Goal: Register for event/course

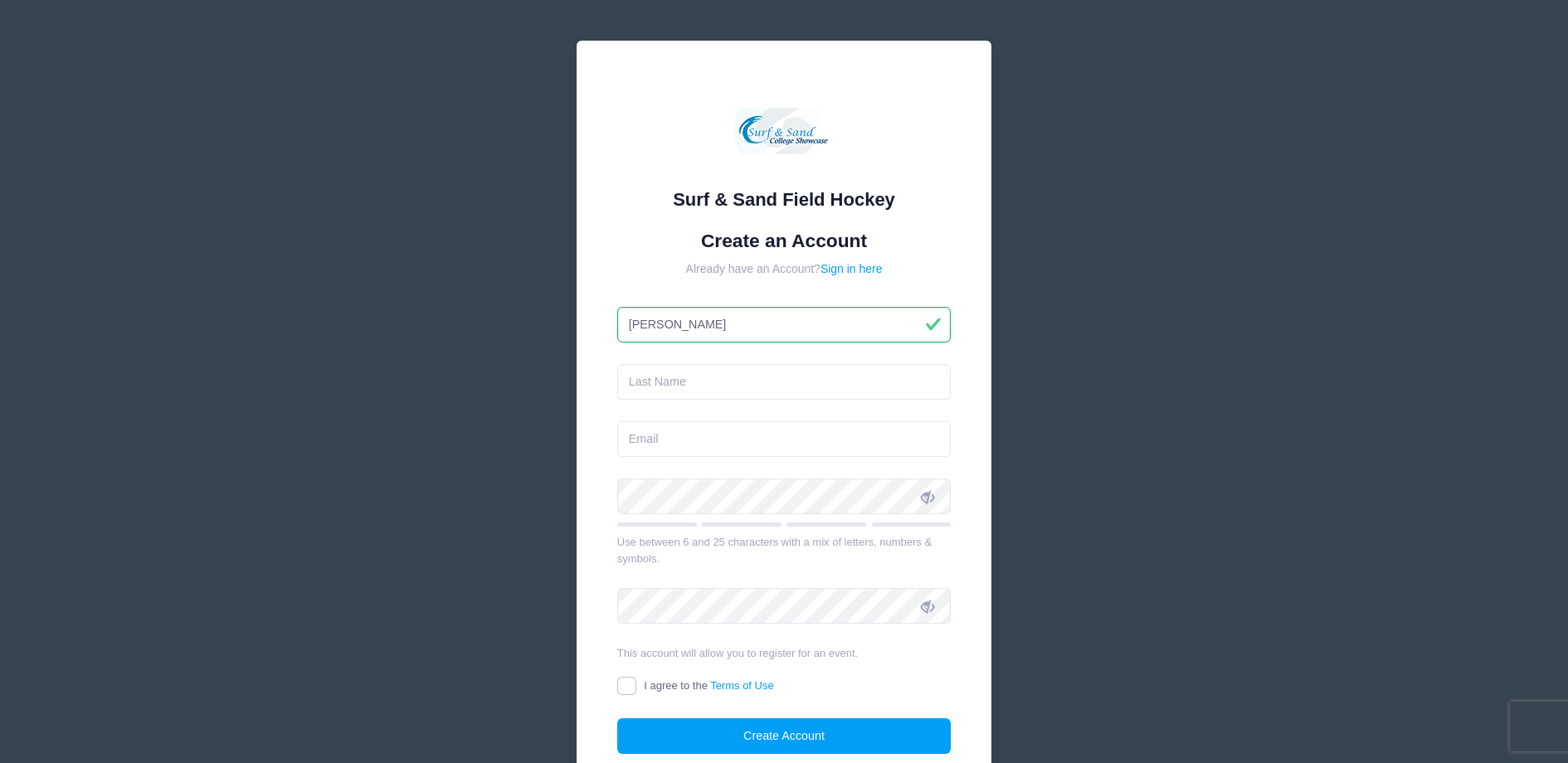
type input "Sarah"
type input "King"
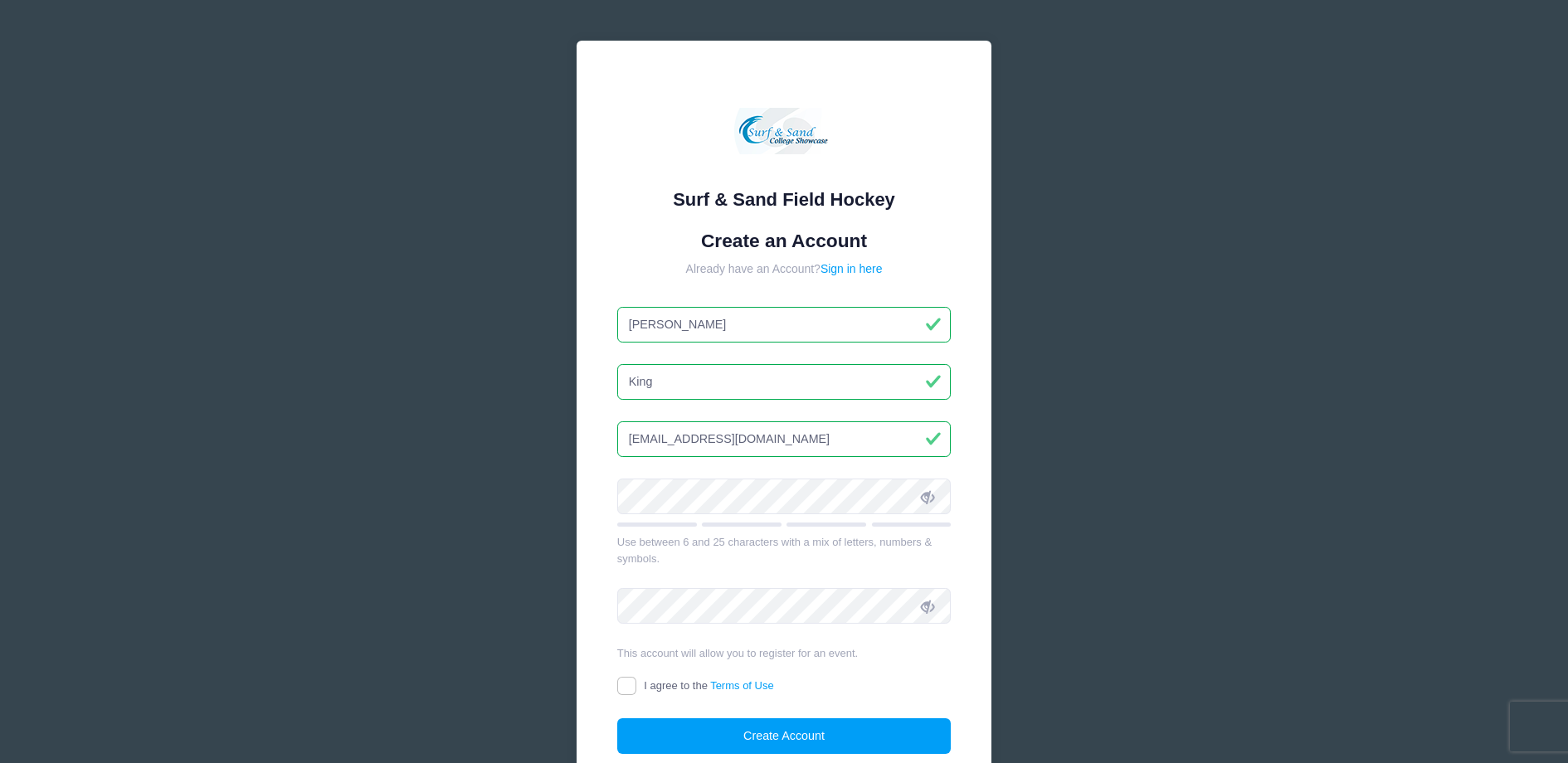
type input "sarah99king@hotmail.com"
drag, startPoint x: 623, startPoint y: 681, endPoint x: 625, endPoint y: 691, distance: 10.2
click at [623, 681] on input "I agree to the Terms of Use" at bounding box center [627, 686] width 19 height 19
checkbox input "true"
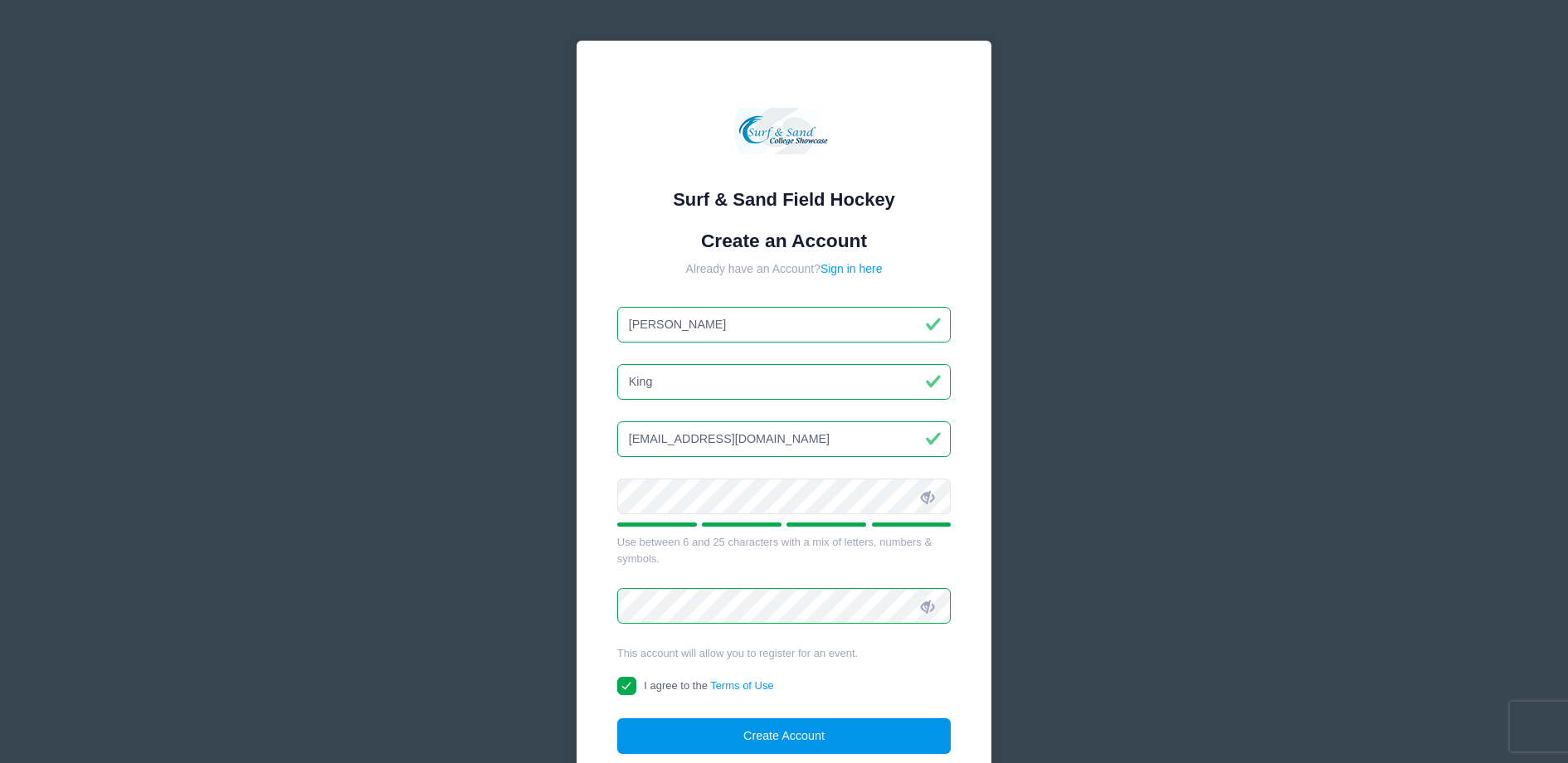
click at [788, 732] on button "Create Account" at bounding box center [785, 736] width 335 height 36
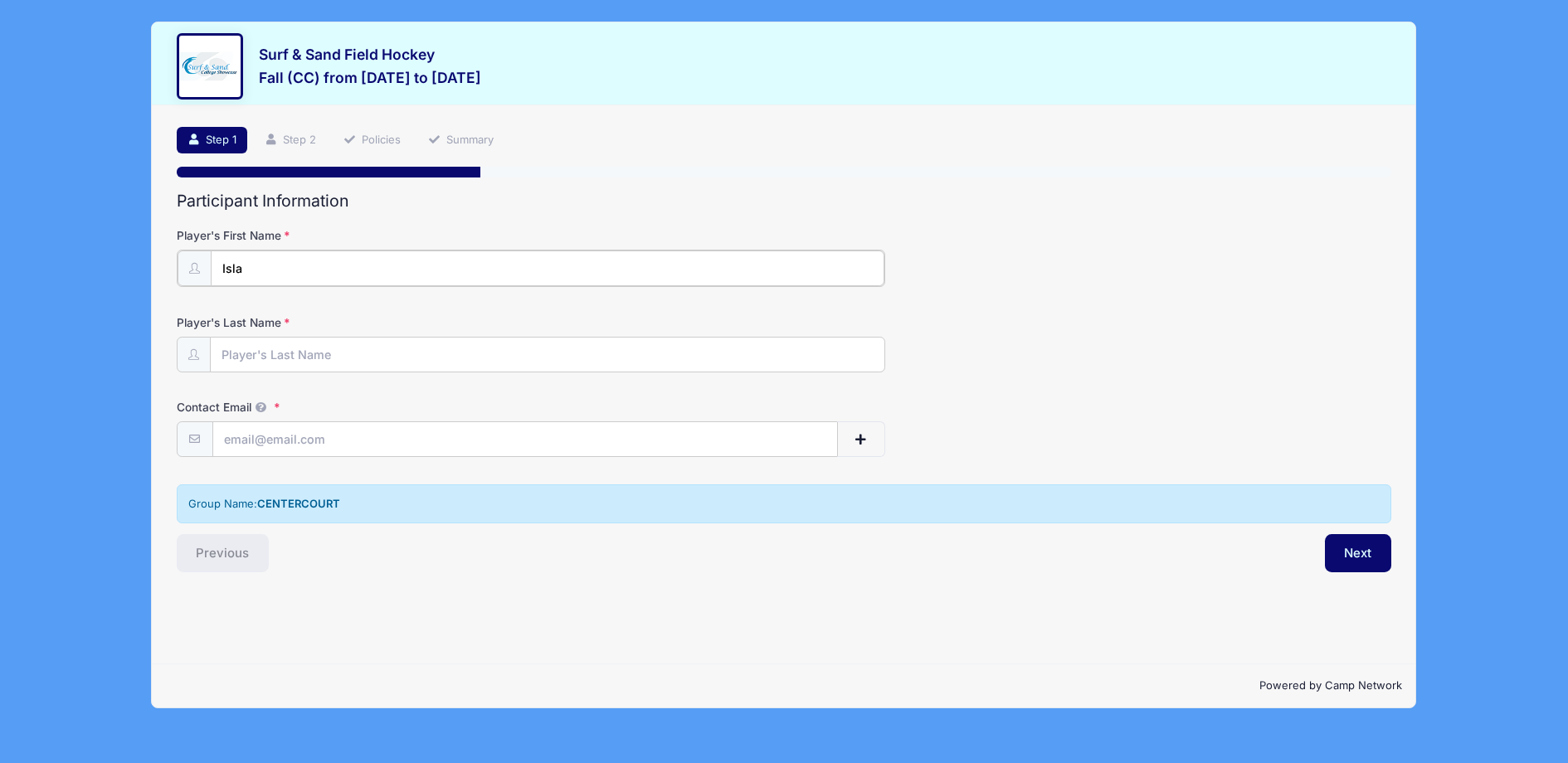
type input "Isla"
type input "Vandermeer"
type input "[EMAIL_ADDRESS][DOMAIN_NAME]"
click at [1361, 550] on button "Next" at bounding box center [1358, 551] width 67 height 38
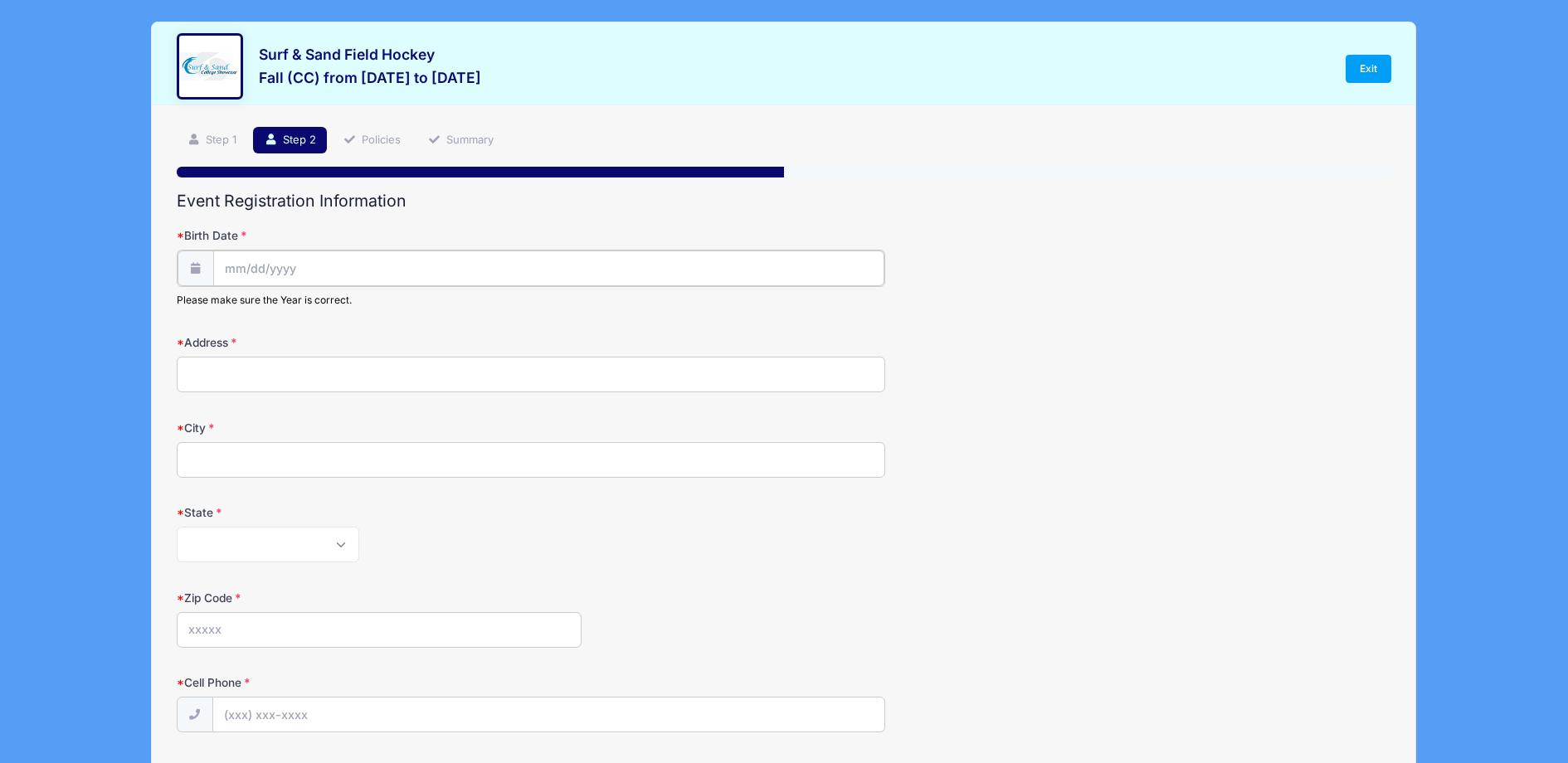
click at [233, 267] on input "Birth Date" at bounding box center [549, 268] width 672 height 36
click at [233, 267] on input "Birth Date" at bounding box center [549, 268] width 672 height 36
click at [241, 313] on icon at bounding box center [238, 311] width 10 height 10
click at [240, 313] on icon at bounding box center [238, 311] width 10 height 10
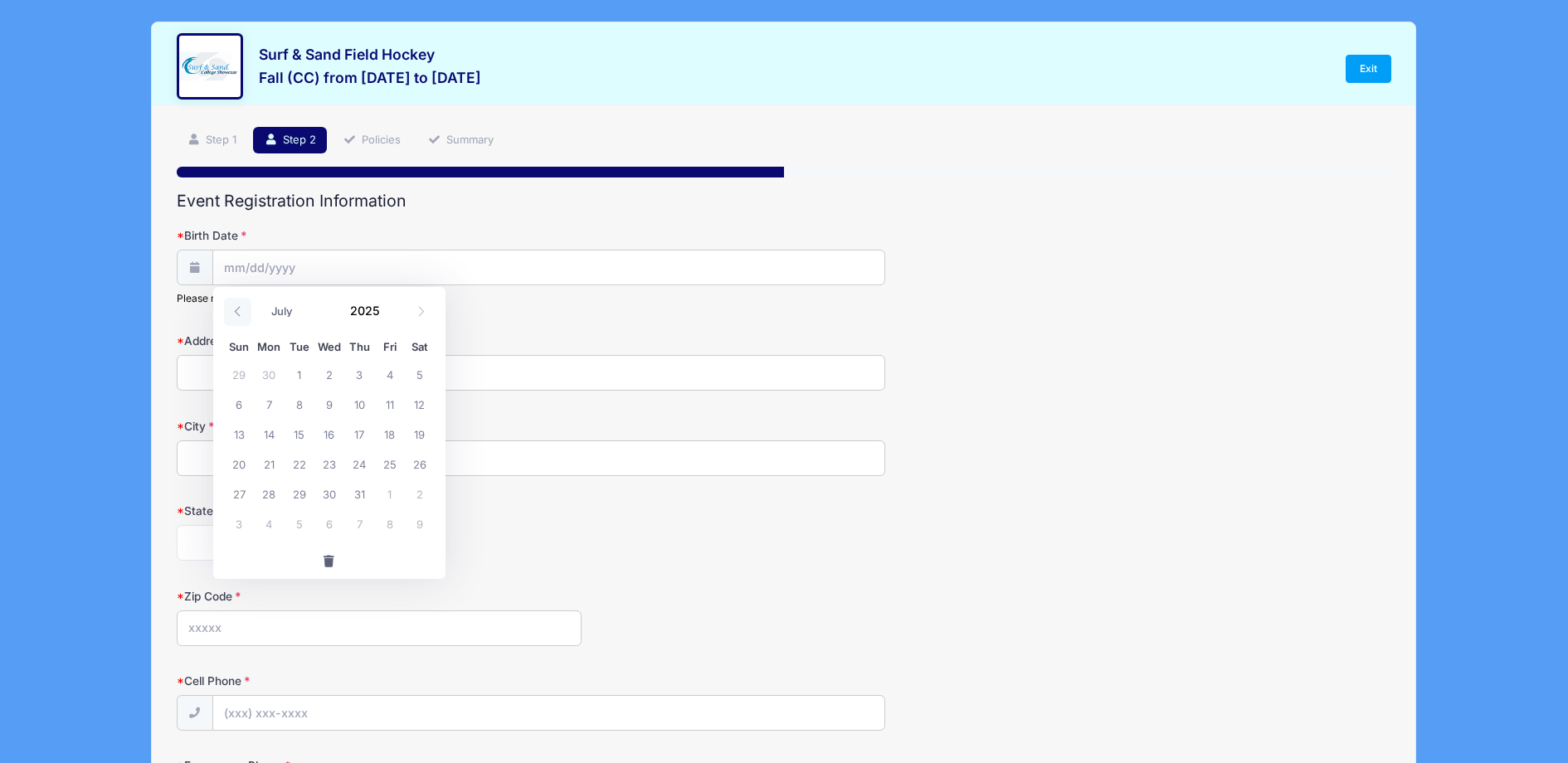
click at [240, 313] on icon at bounding box center [238, 311] width 10 height 10
select select "3"
click at [335, 377] on span "2" at bounding box center [329, 374] width 30 height 30
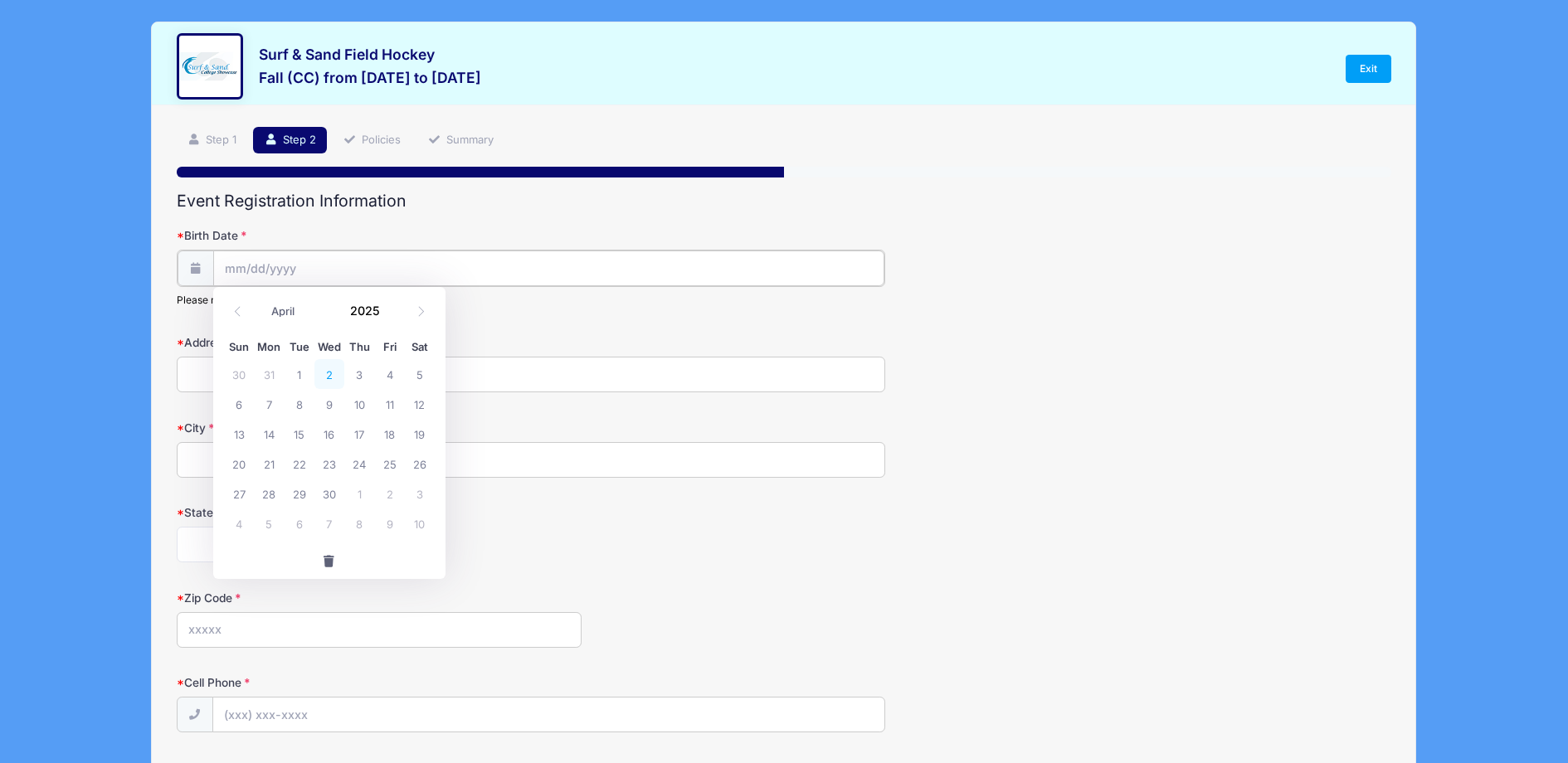
type input "04/02/2025"
click at [308, 264] on input "04/02/2025" at bounding box center [549, 268] width 672 height 36
click at [391, 314] on span at bounding box center [389, 316] width 11 height 12
click at [389, 314] on span at bounding box center [389, 316] width 11 height 12
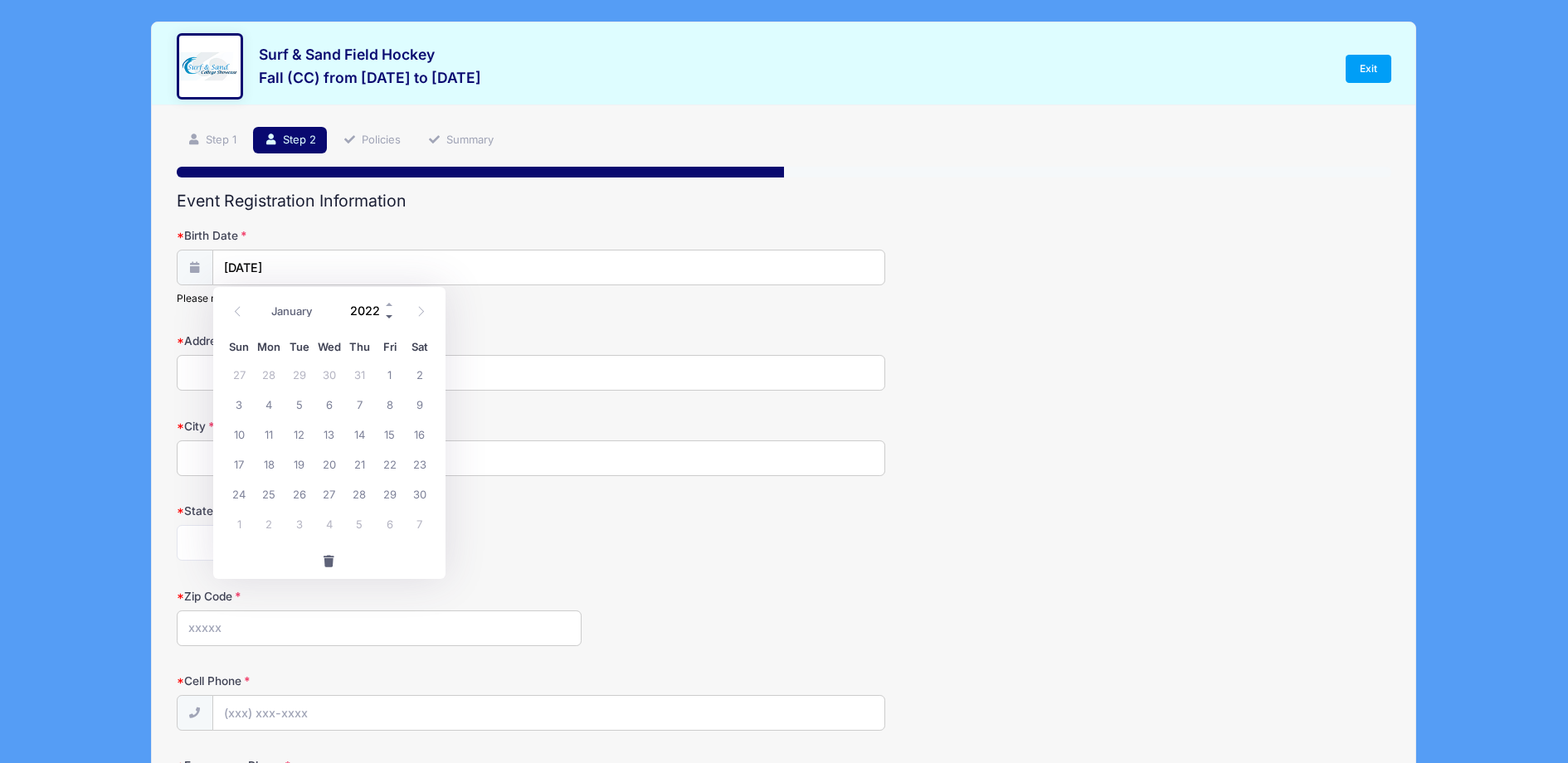
click at [389, 314] on span at bounding box center [389, 316] width 11 height 12
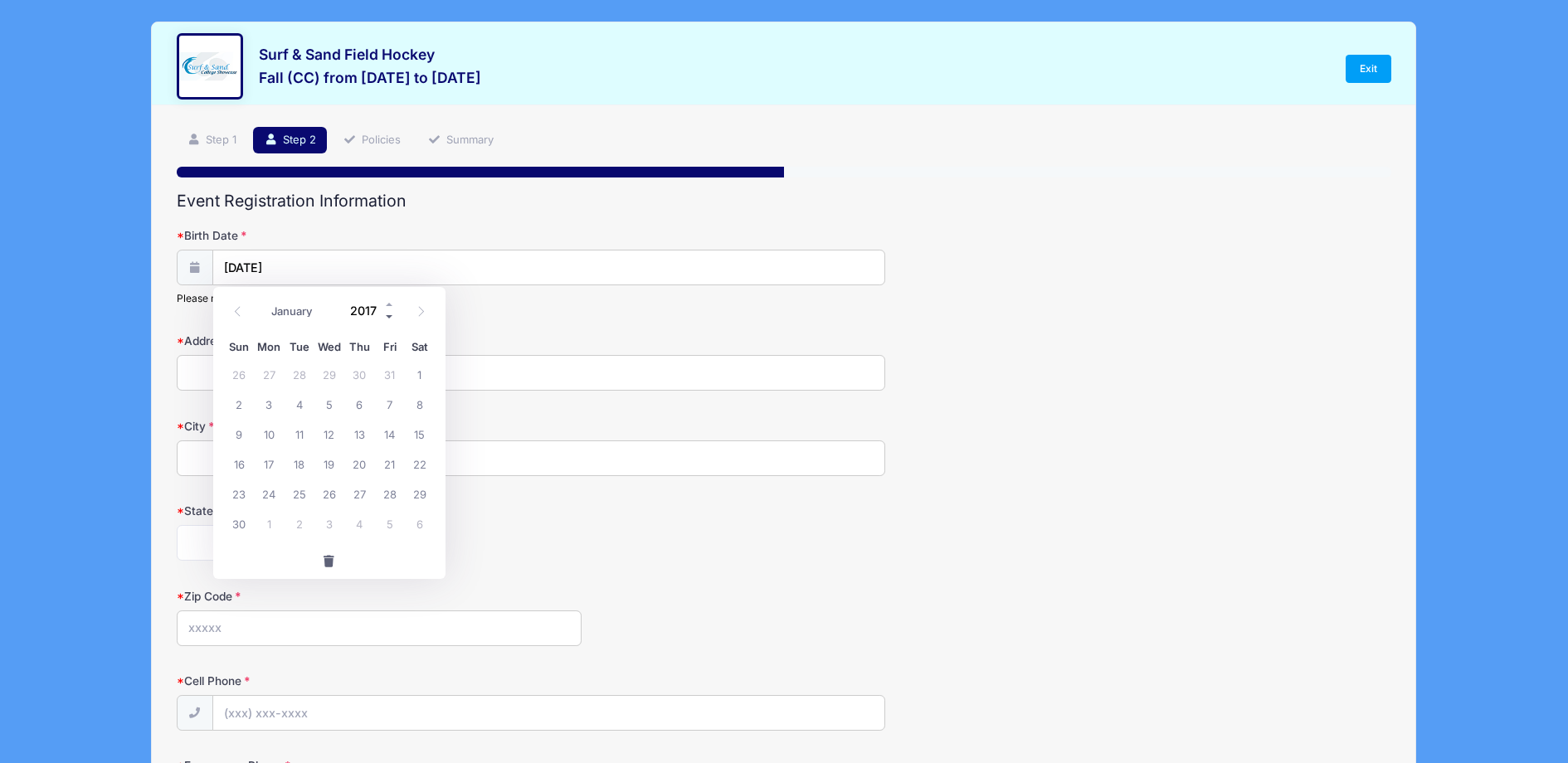
click at [389, 314] on span at bounding box center [389, 316] width 11 height 12
click at [390, 303] on span at bounding box center [389, 304] width 11 height 12
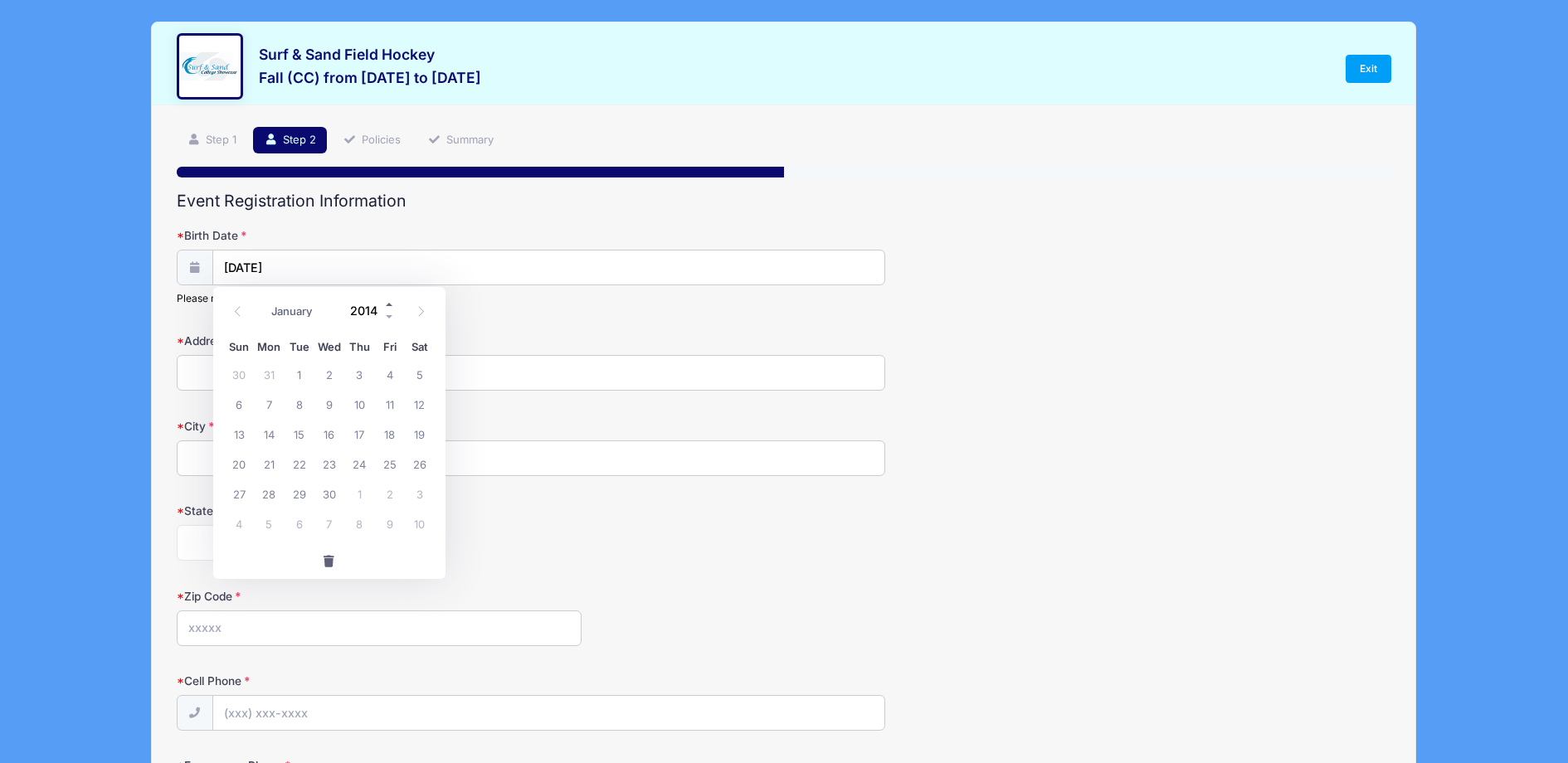
click at [390, 303] on span at bounding box center [389, 304] width 11 height 12
type input "2015"
click at [363, 373] on span "2" at bounding box center [359, 374] width 30 height 30
type input "[DATE]"
drag, startPoint x: 190, startPoint y: 373, endPoint x: 297, endPoint y: 388, distance: 108.0
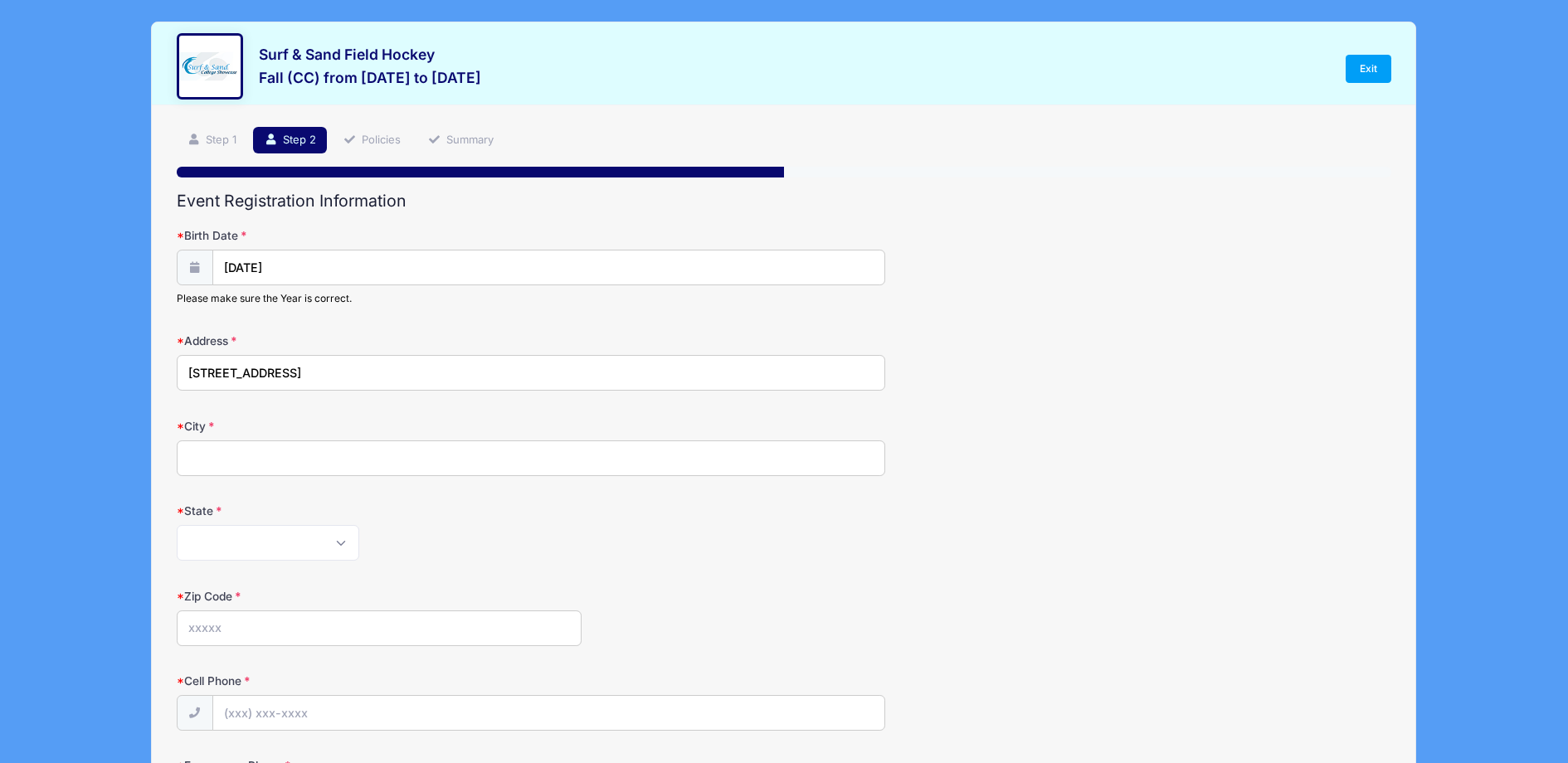
type input "[STREET_ADDRESS]"
type input "[GEOGRAPHIC_DATA]"
select select "NJ"
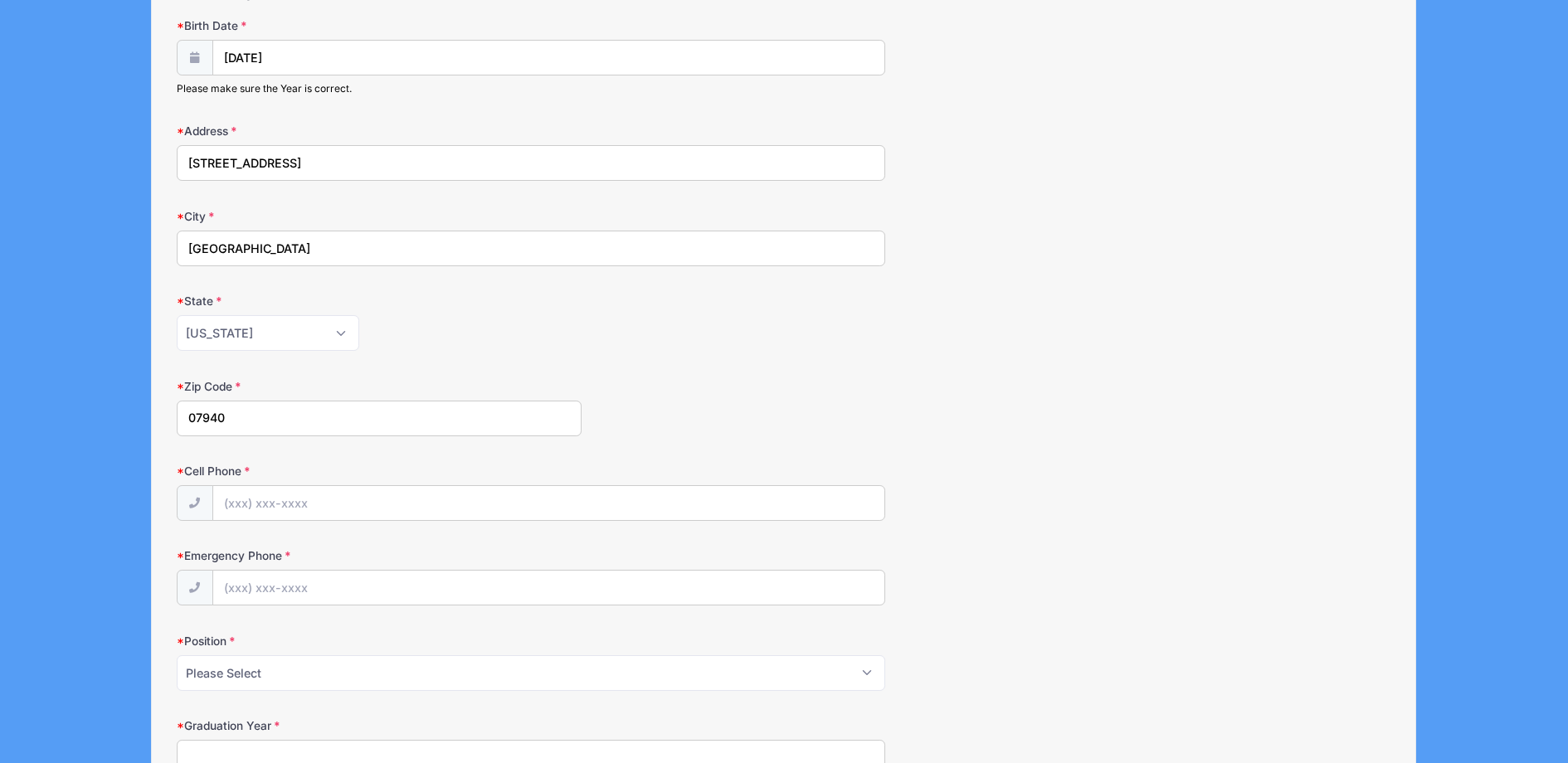
scroll to position [210, 0]
type input "07940"
type input "(617) 835-2353"
drag, startPoint x: 227, startPoint y: 587, endPoint x: 363, endPoint y: 581, distance: 136.1
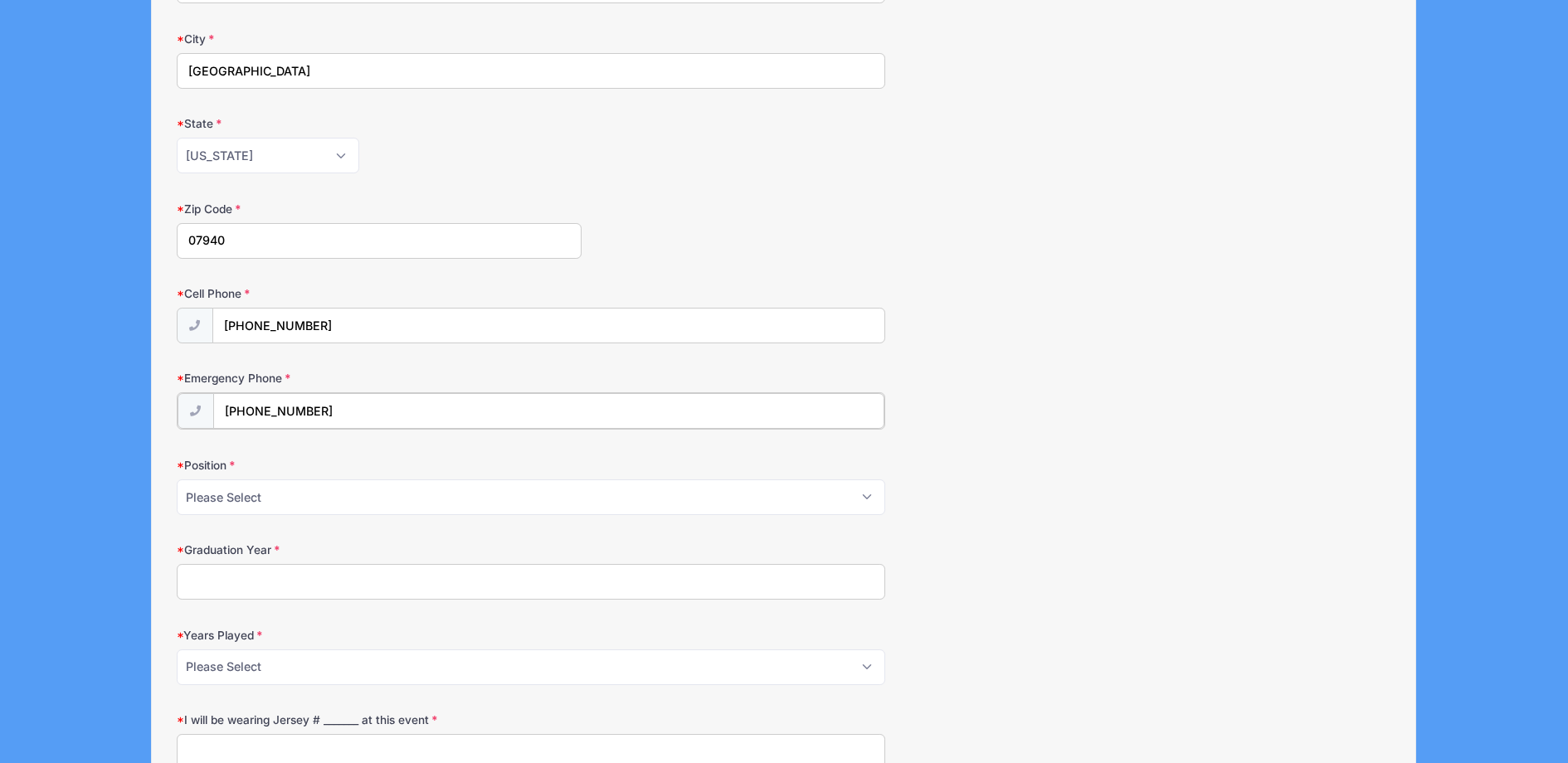
scroll to position [388, 0]
type input "(617) 835-2353"
select select "Forward"
click at [206, 578] on input "Graduation Year" at bounding box center [531, 579] width 708 height 36
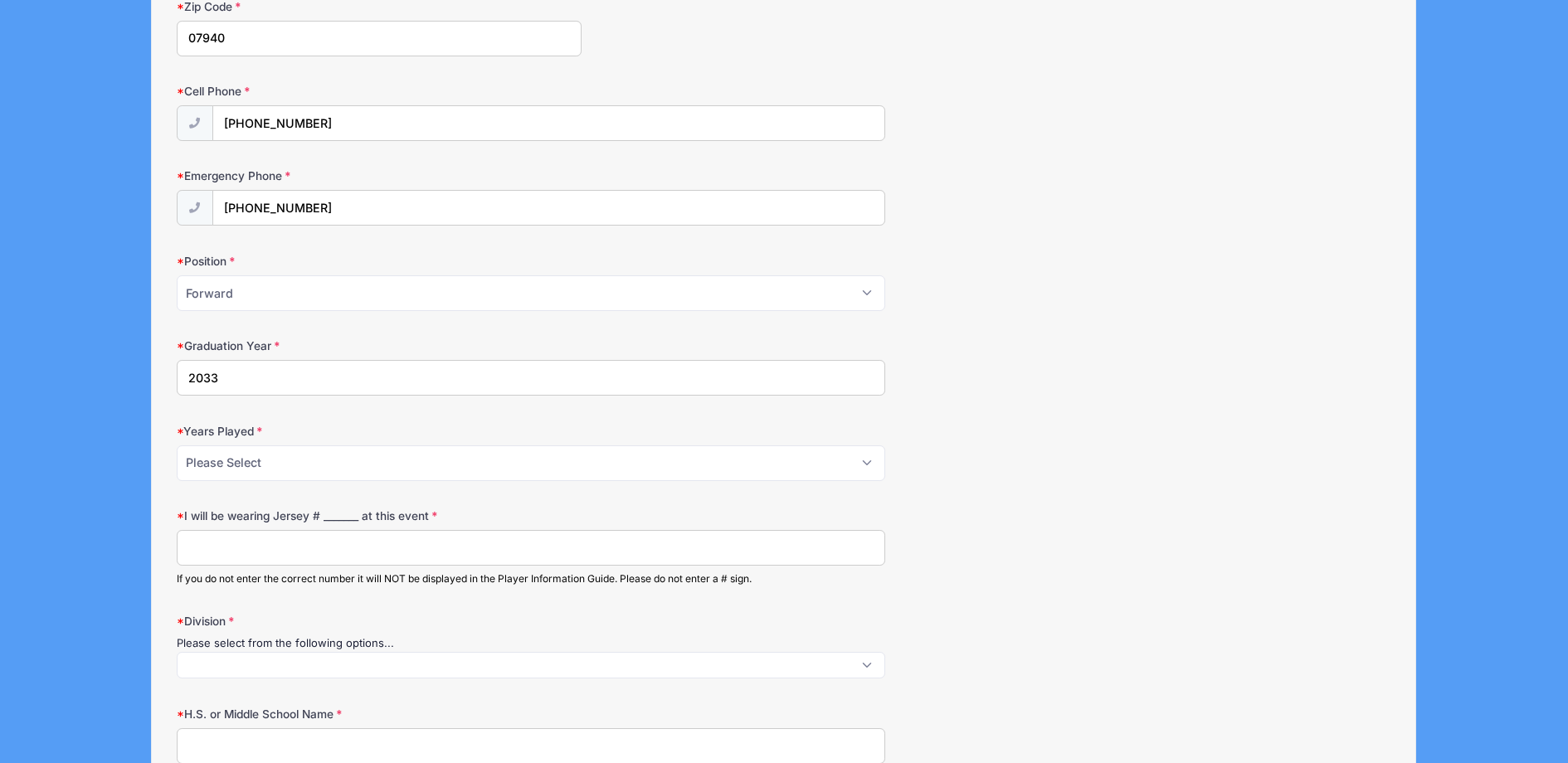
scroll to position [593, 0]
type input "2033"
select select "2"
click at [199, 545] on input "I will be wearing Jersey # _______ at this event" at bounding box center [531, 544] width 708 height 36
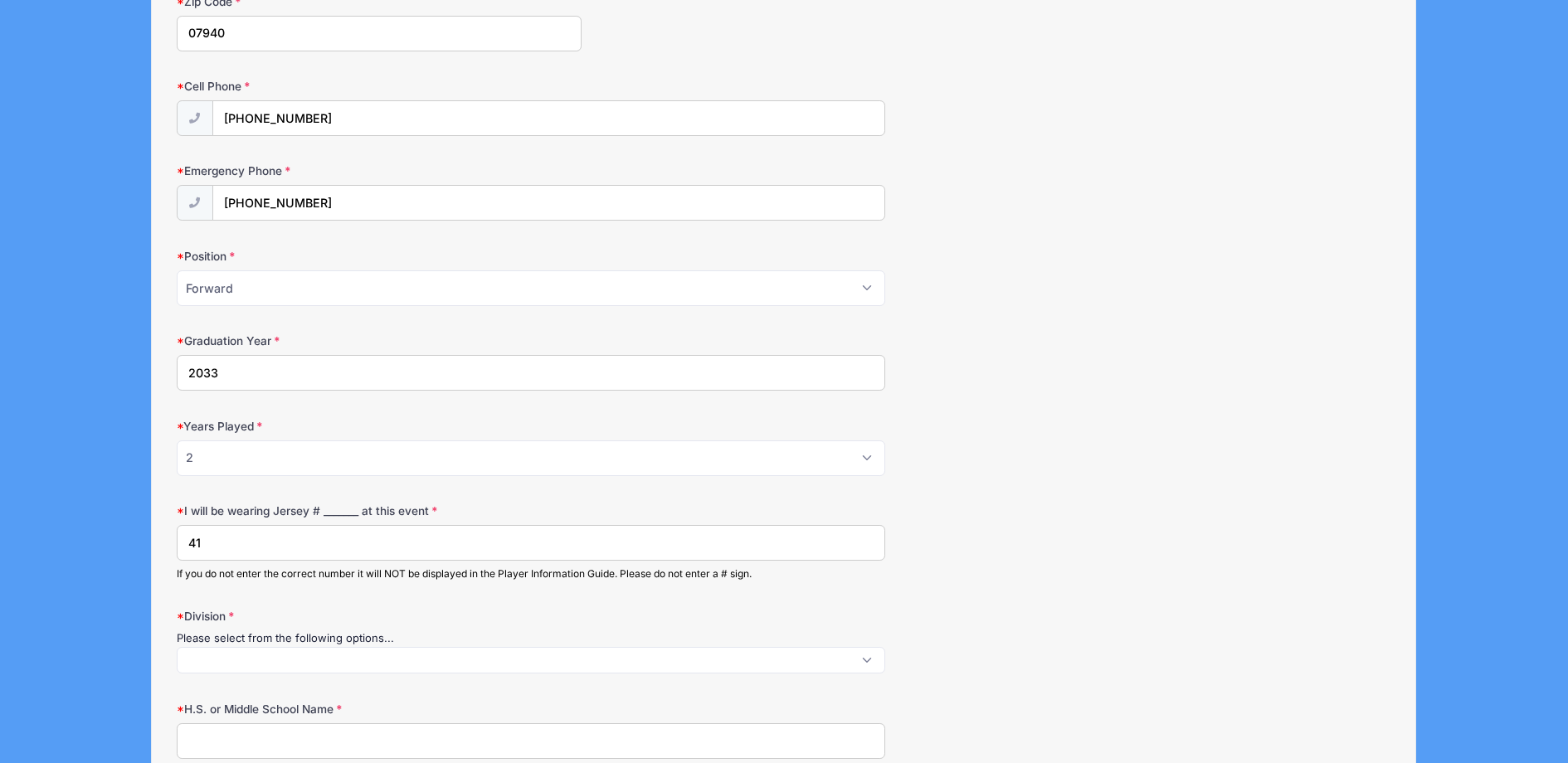
type input "41"
click at [200, 652] on span at bounding box center [531, 660] width 708 height 26
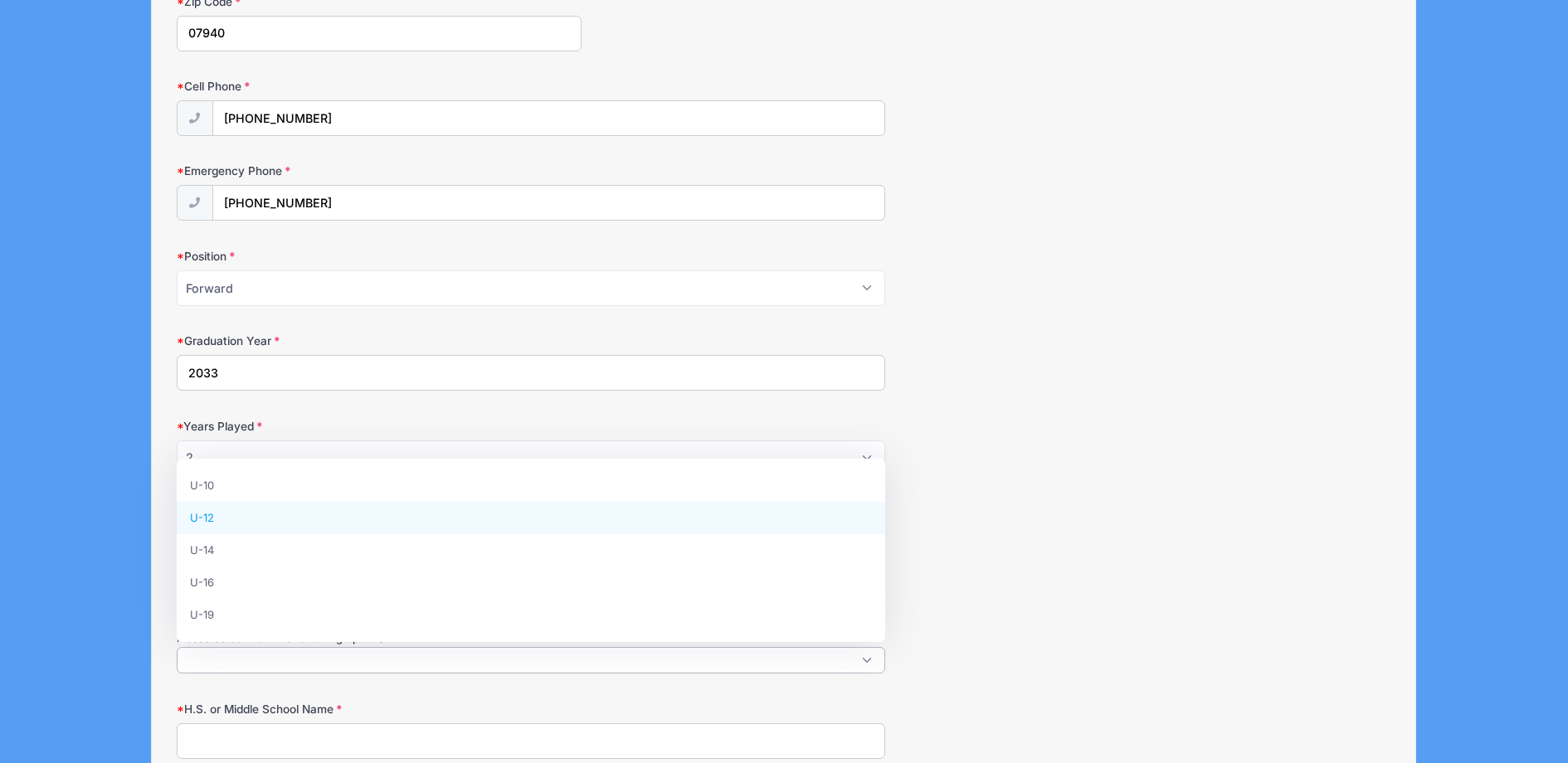
select select "U-12"
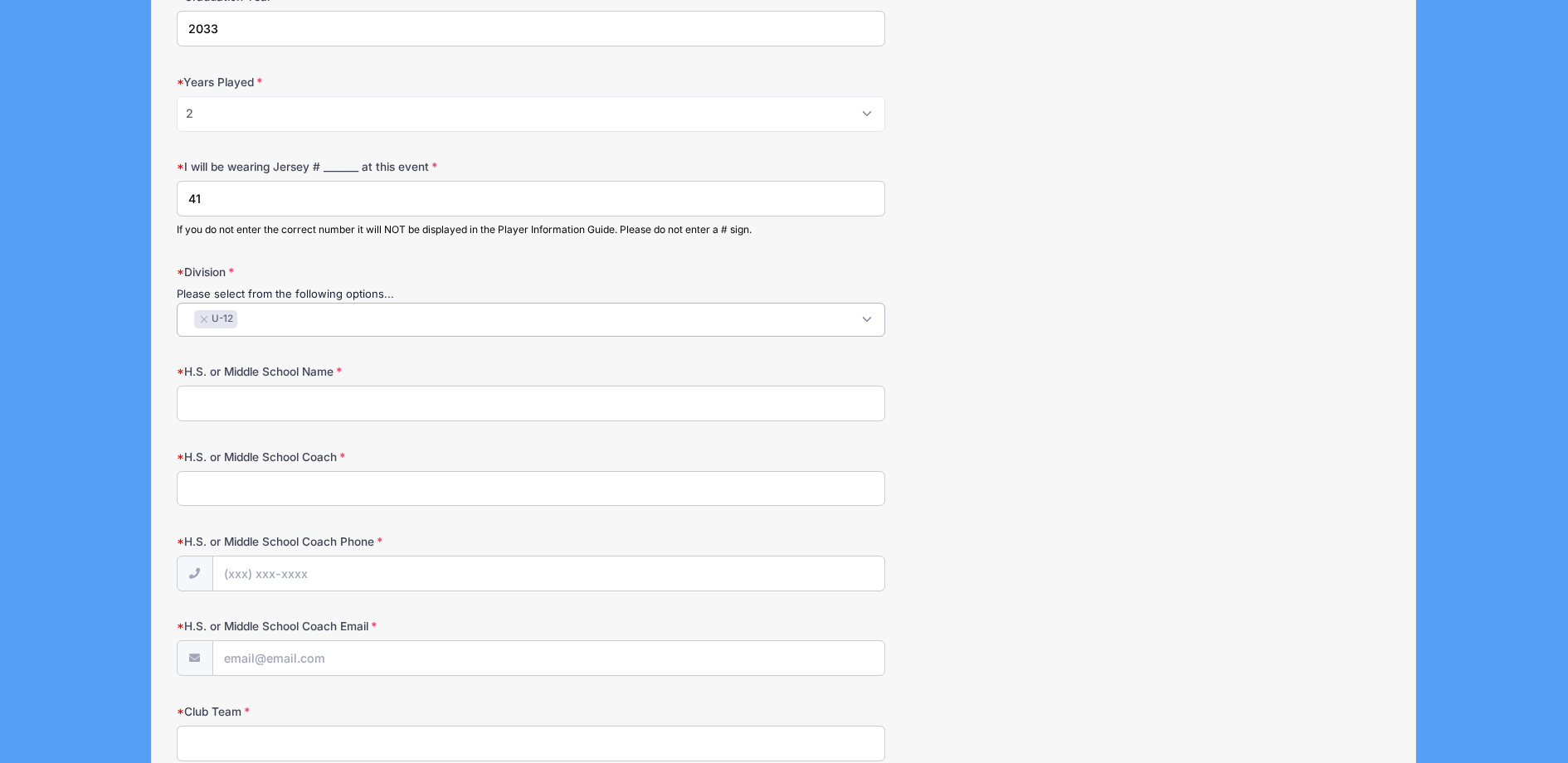
scroll to position [940, 0]
type input "TJS"
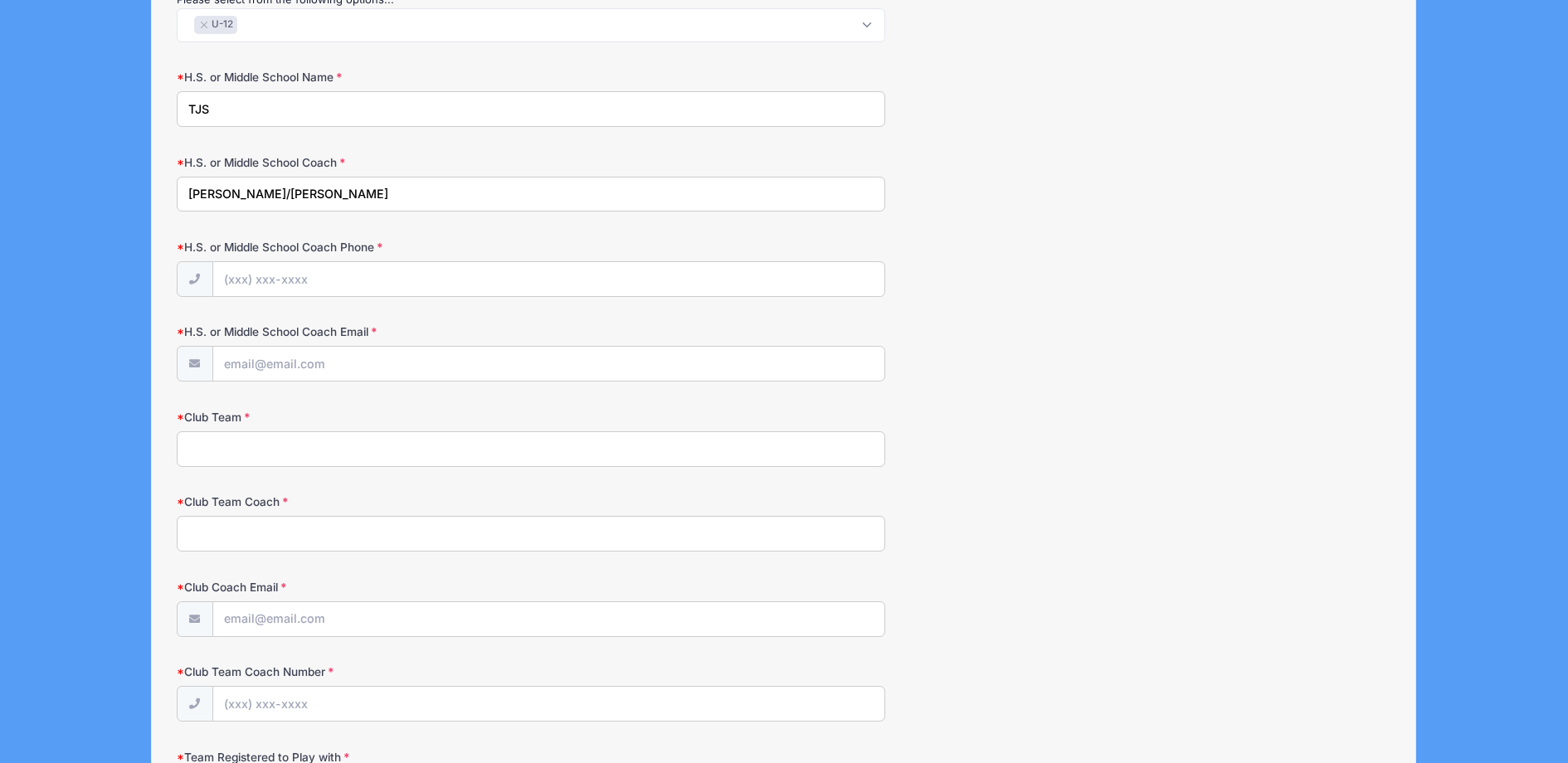
scroll to position [1271, 0]
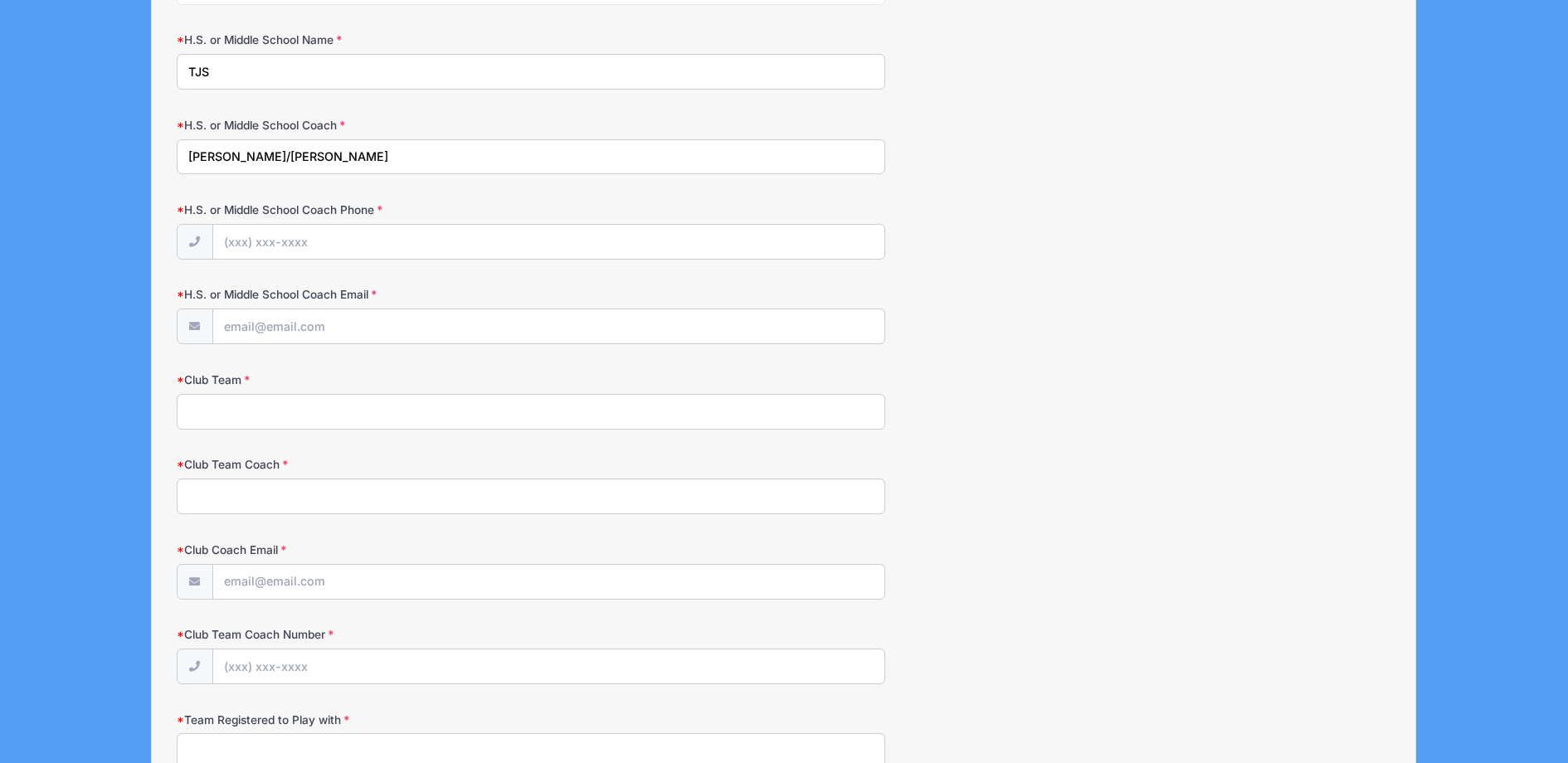
type input "[PERSON_NAME]/[PERSON_NAME]"
click at [204, 403] on input "Club Team" at bounding box center [531, 411] width 708 height 36
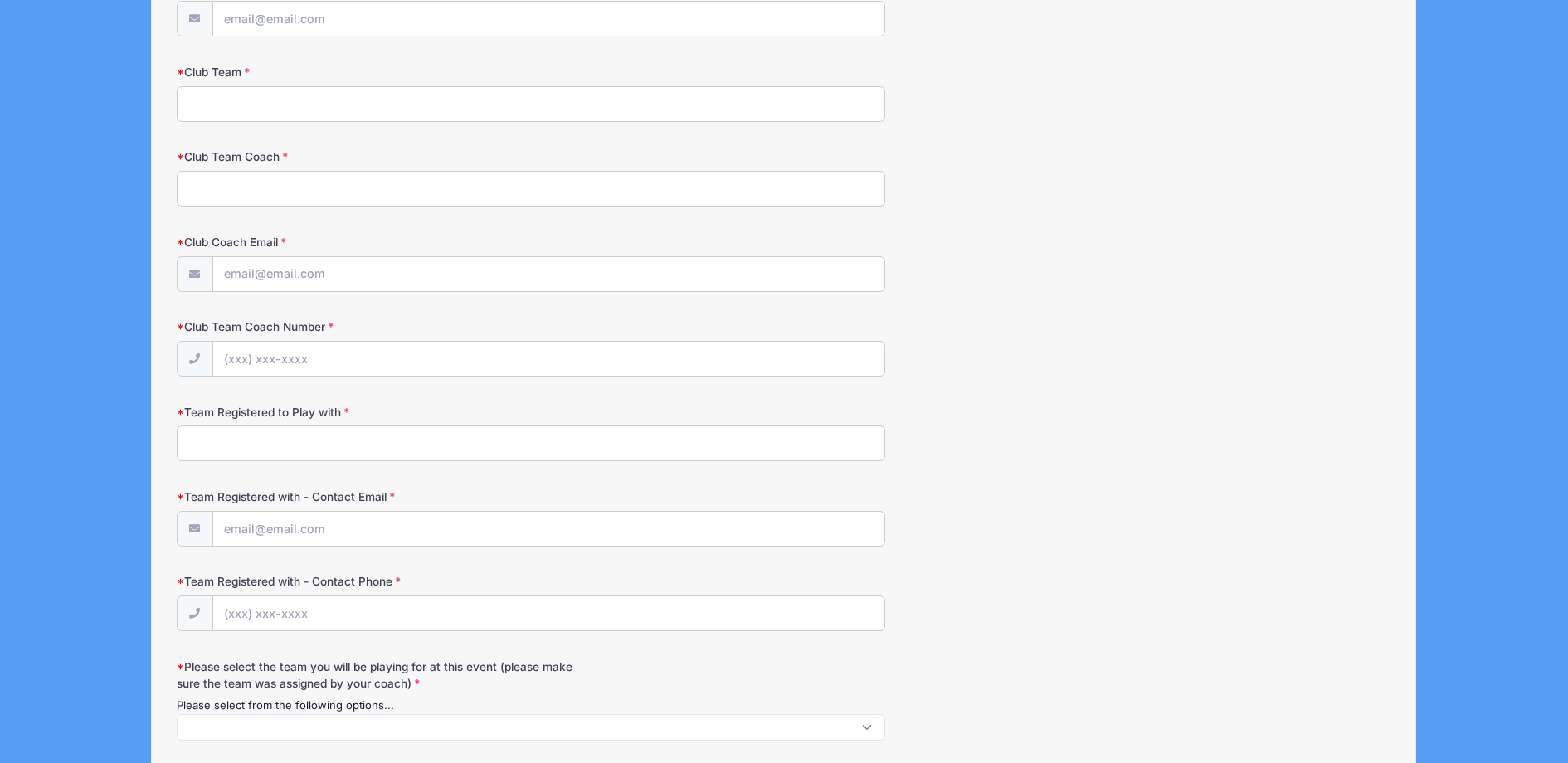
scroll to position [1580, 0]
click at [191, 433] on input "Team Registered to Play with" at bounding box center [531, 442] width 708 height 36
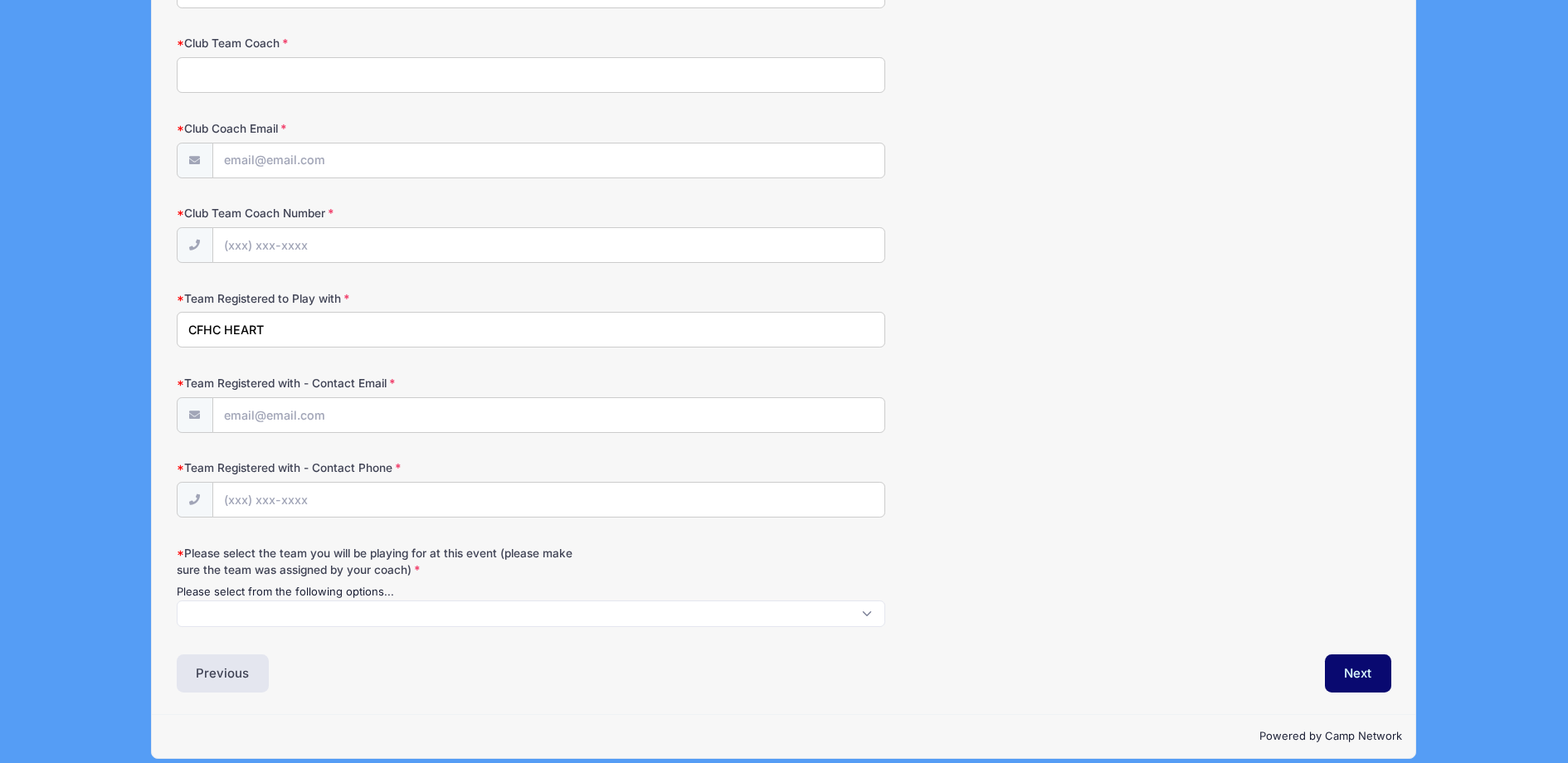
scroll to position [1692, 0]
type input "CFHC HEART"
click at [227, 601] on span at bounding box center [531, 614] width 708 height 26
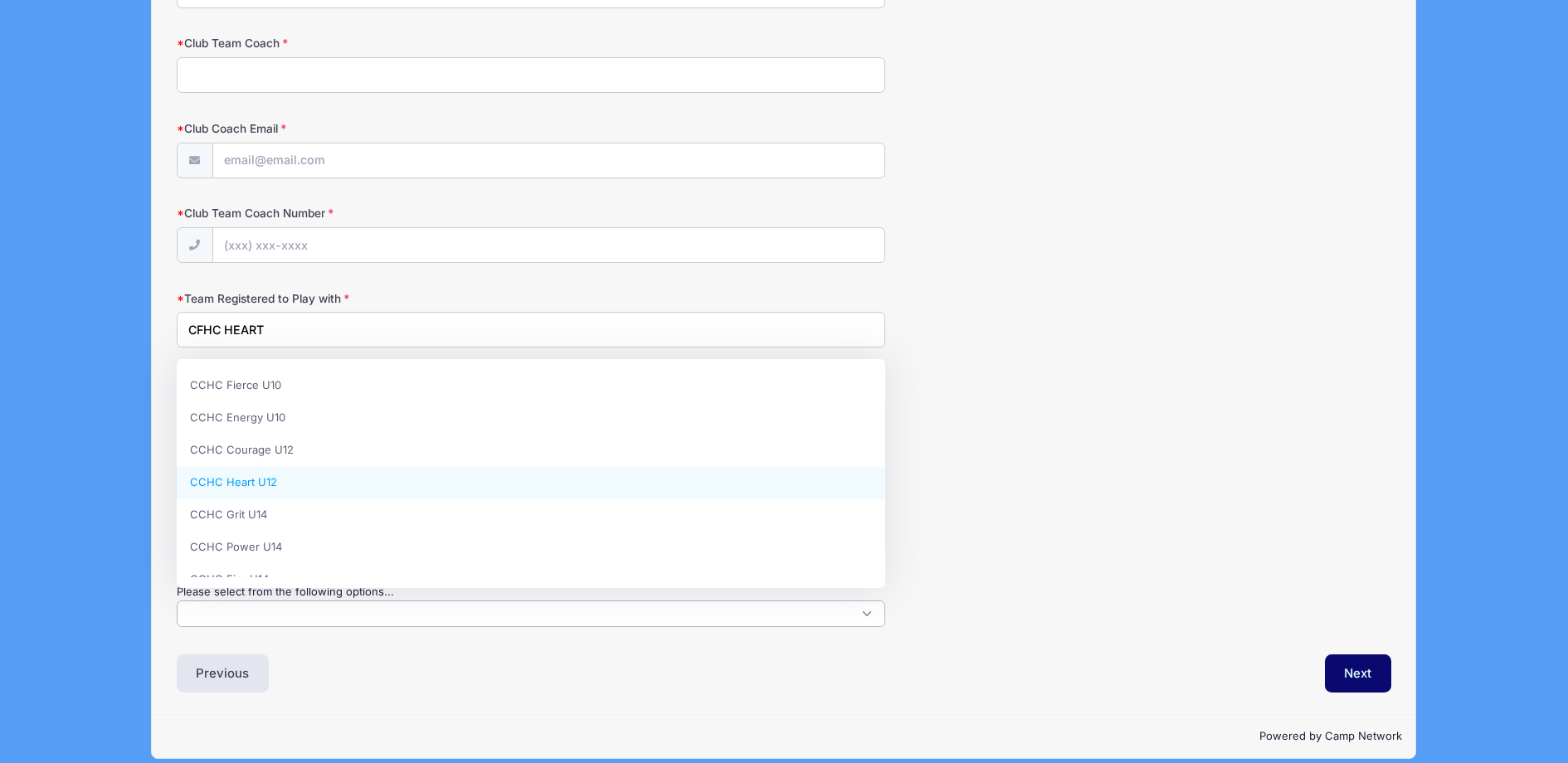
select select "CCHC Heart U12"
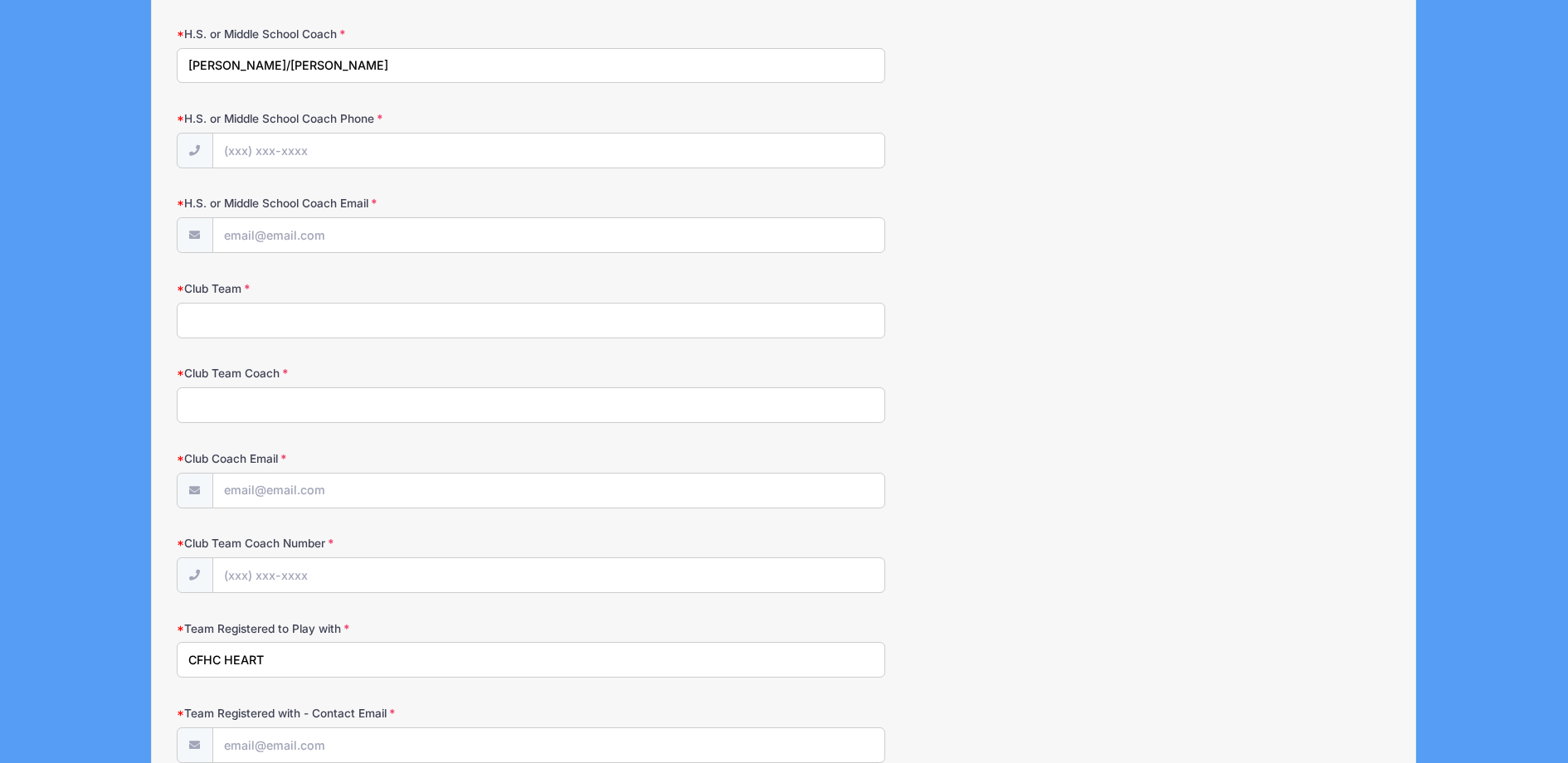
scroll to position [1354, 0]
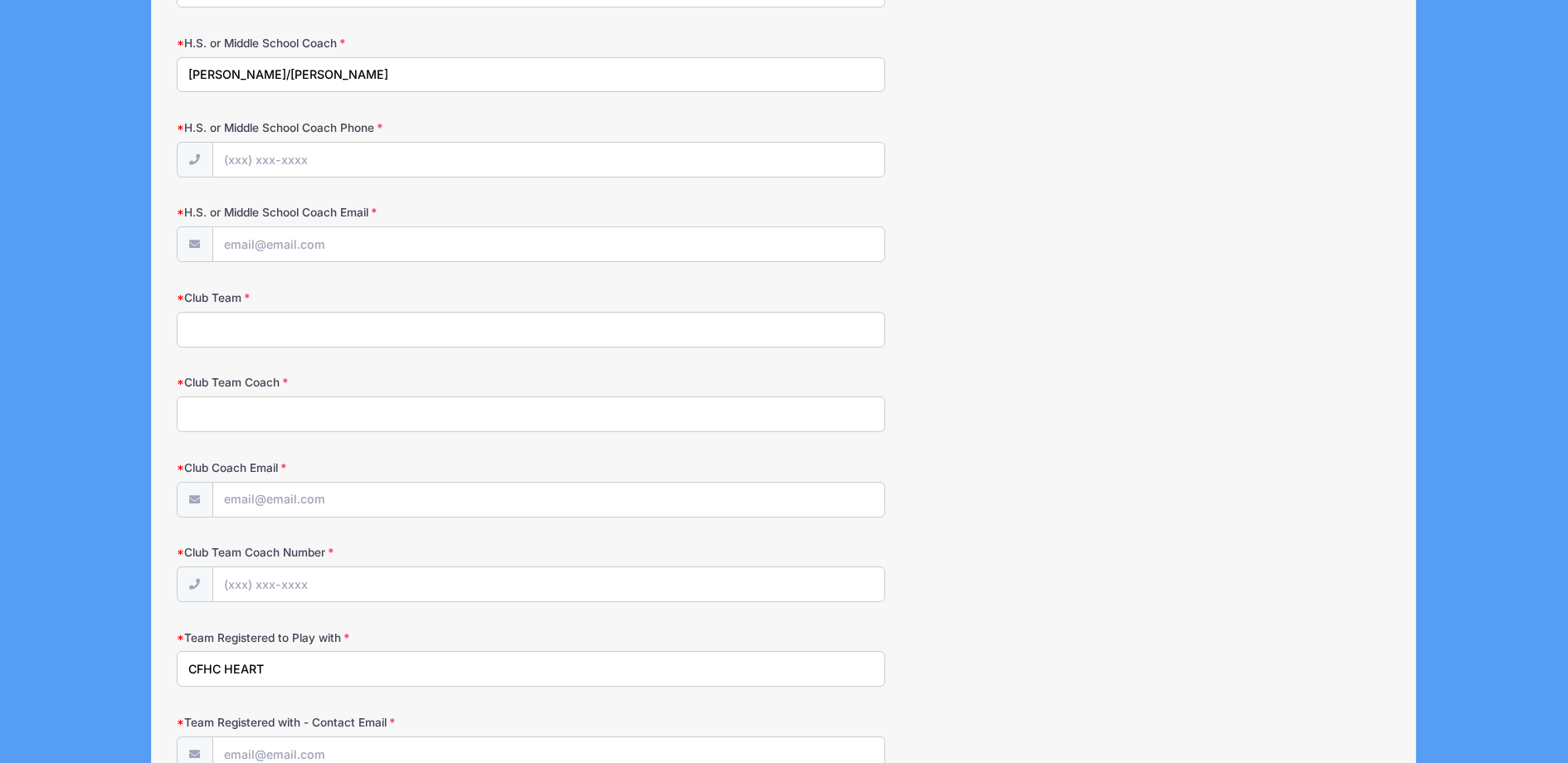
click at [217, 323] on input "Club Team" at bounding box center [531, 329] width 708 height 36
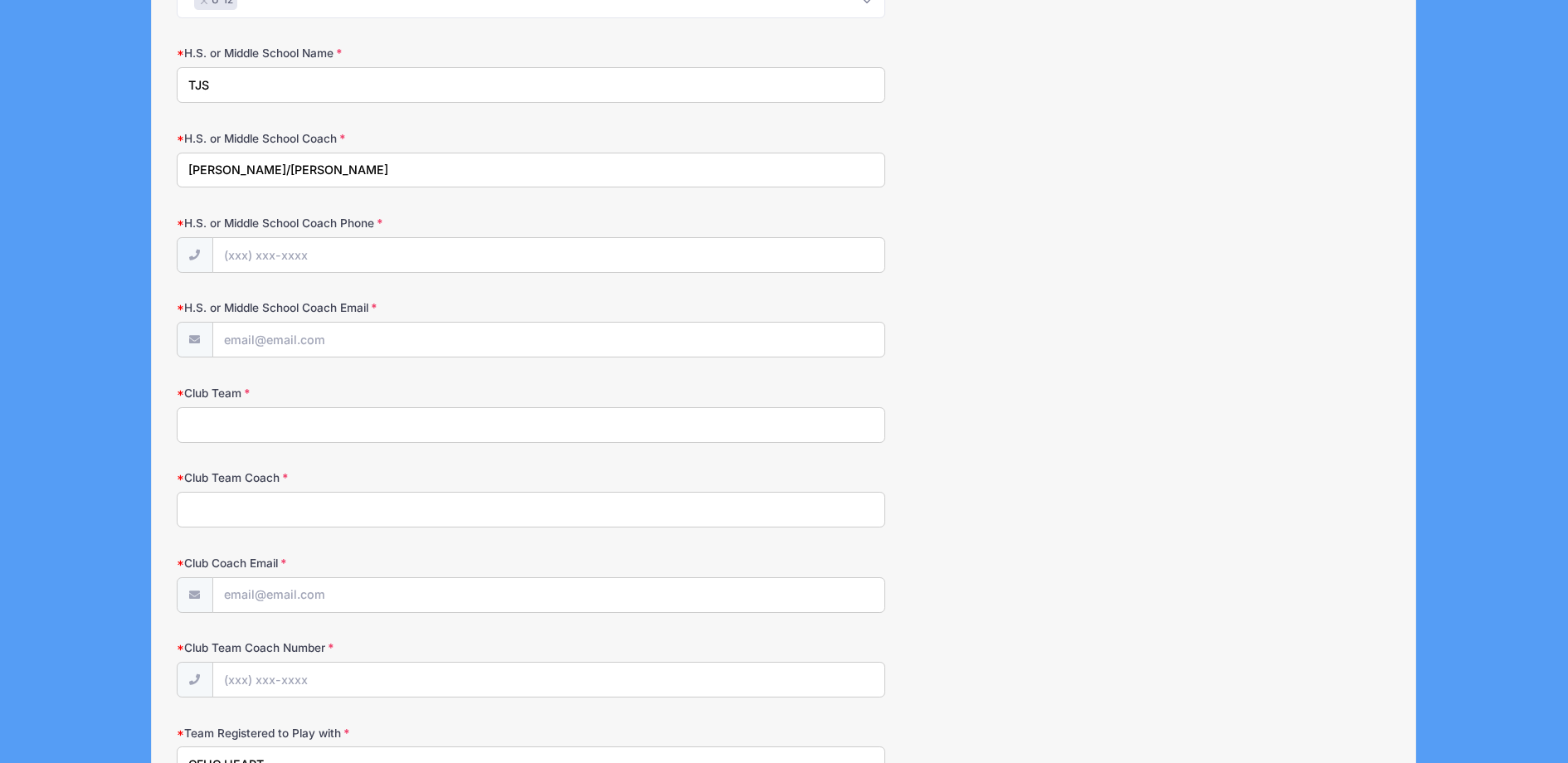
scroll to position [1255, 0]
paste input "[EMAIL_ADDRESS][DOMAIN_NAME]"
type input "[EMAIL_ADDRESS][DOMAIN_NAME]"
paste input "[EMAIL_ADDRESS][DOMAIN_NAME]"
type input "[EMAIL_ADDRESS][DOMAIN_NAME]"
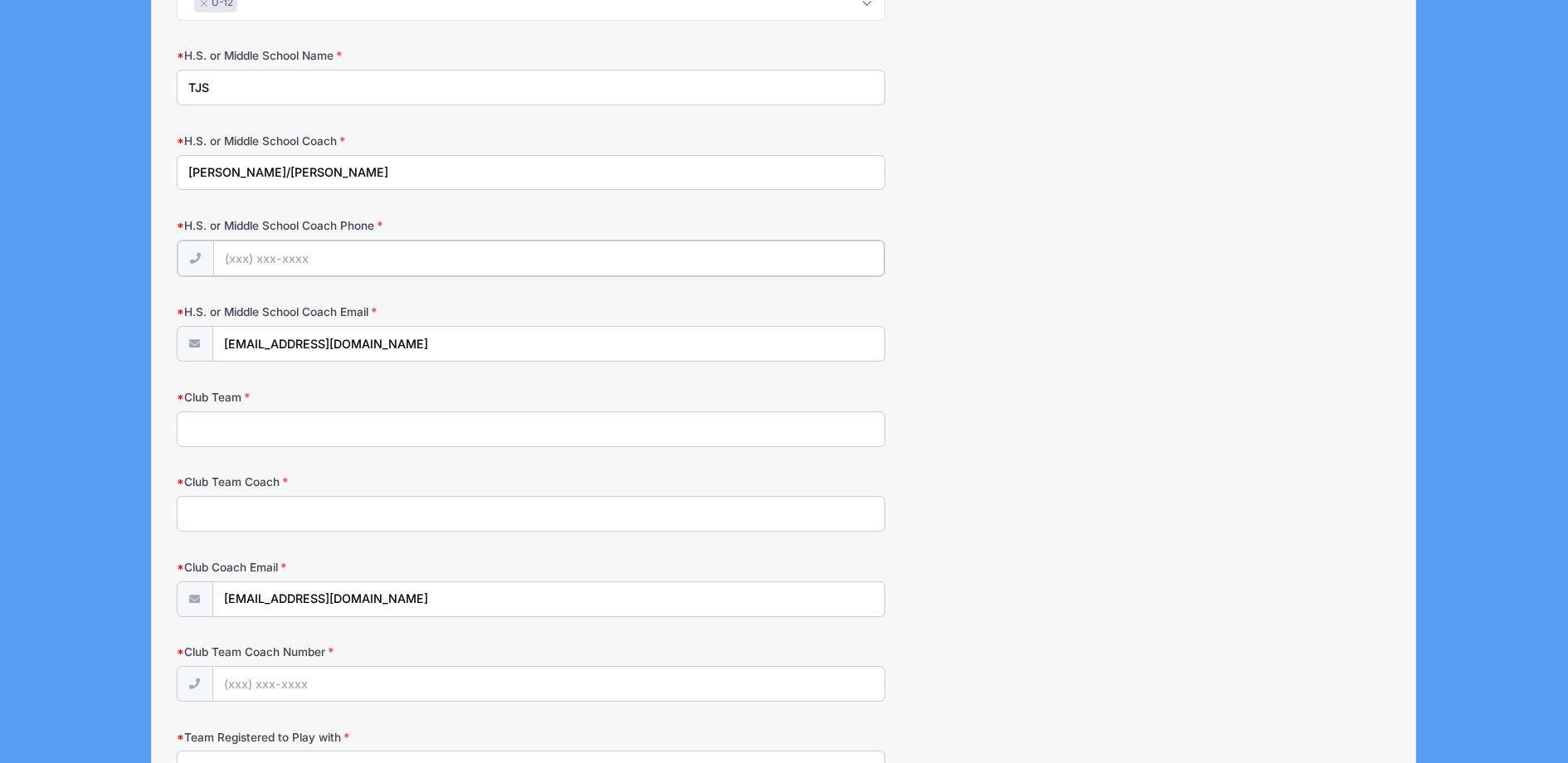
paste input "(186) 243-5303"
type input "(186) 243-5303"
paste input "(186) 243-5303"
type input "(186) 243-5303"
click at [212, 503] on input "Club Team Coach" at bounding box center [531, 512] width 708 height 36
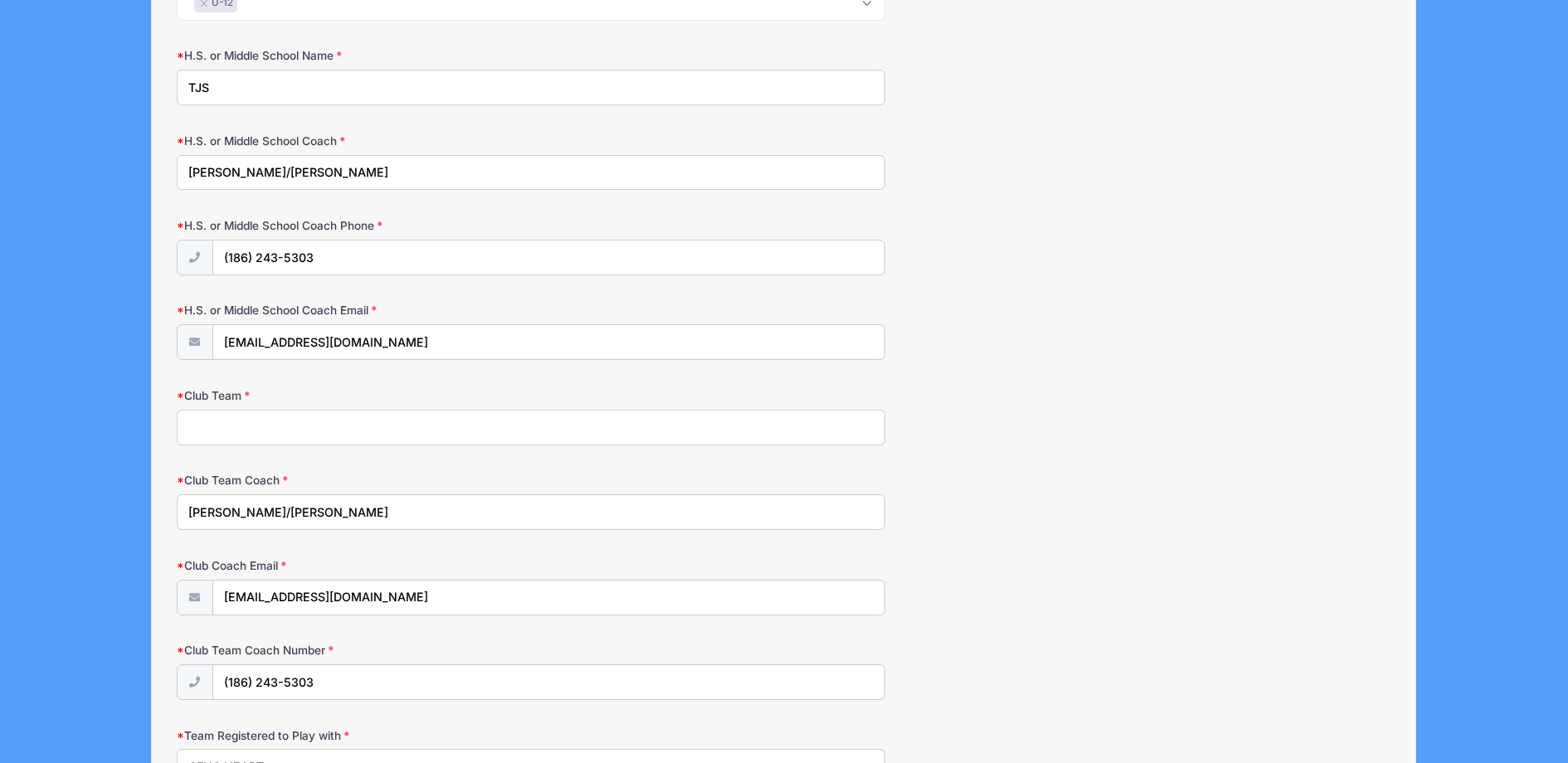
type input "[PERSON_NAME]/[PERSON_NAME]"
click at [202, 418] on input "Club Team" at bounding box center [531, 428] width 708 height 36
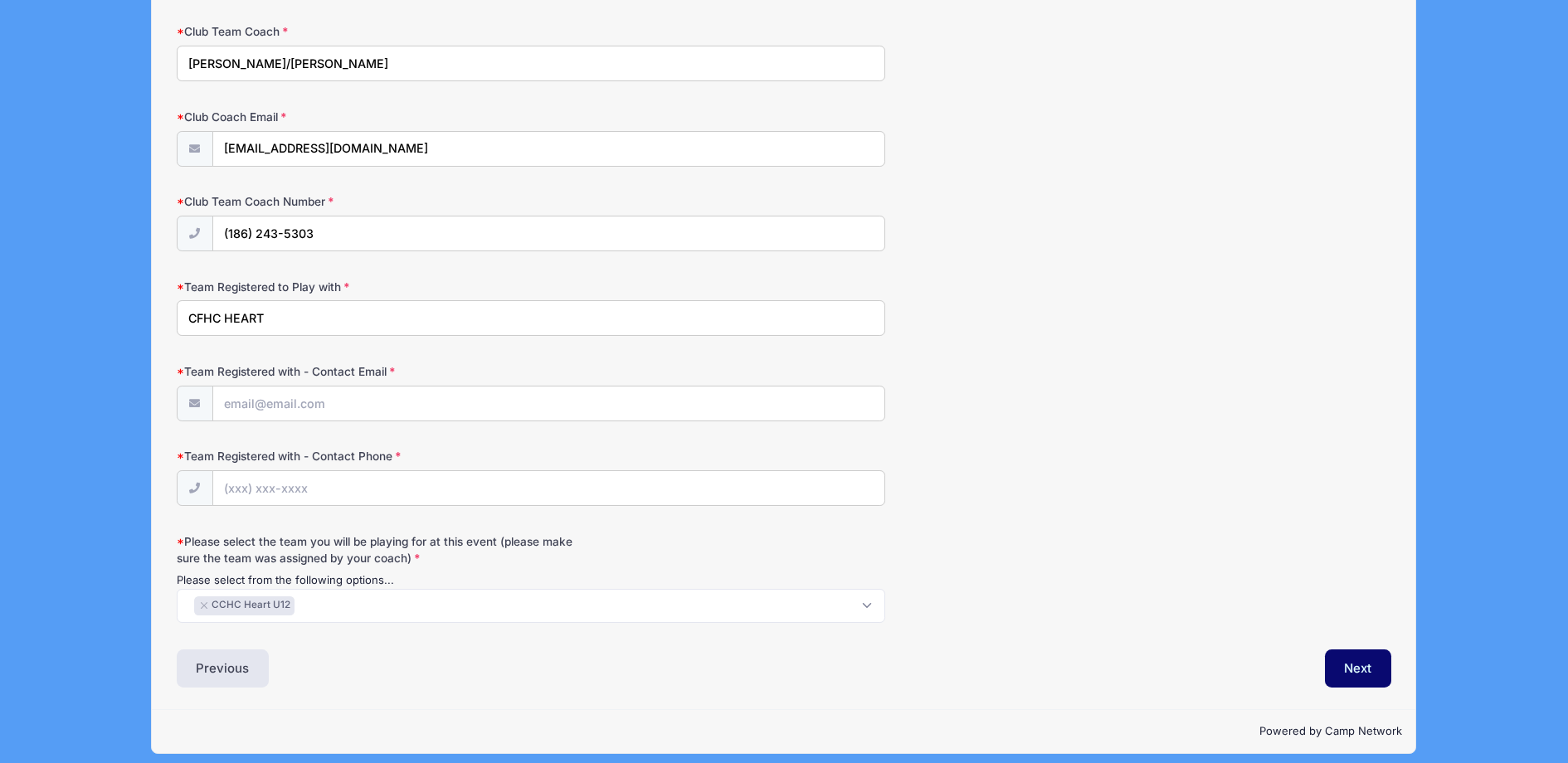
scroll to position [1703, 0]
type input "CFHC"
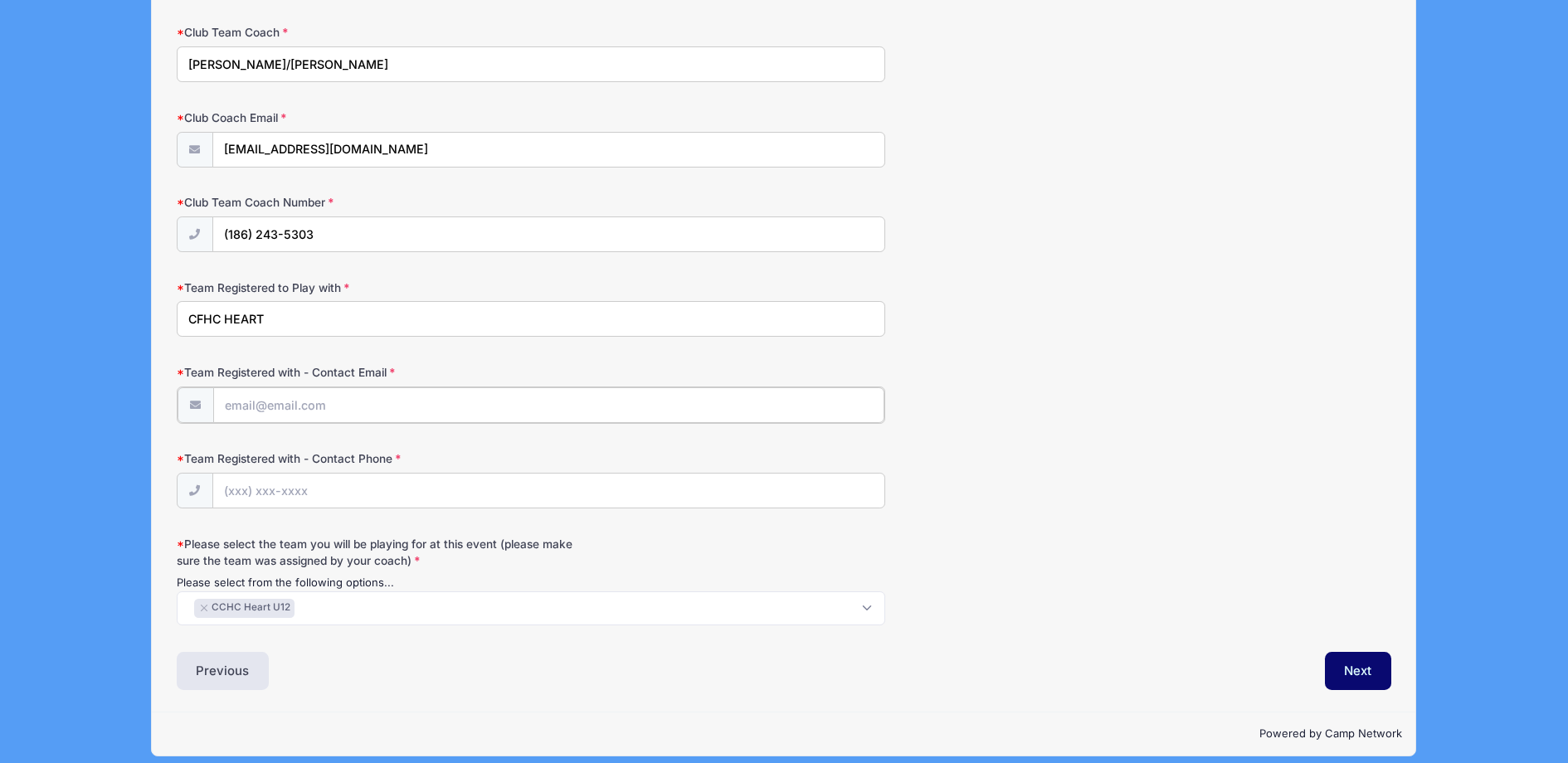
type input "[EMAIL_ADDRESS][DOMAIN_NAME]"
type input "(617) 835-2353"
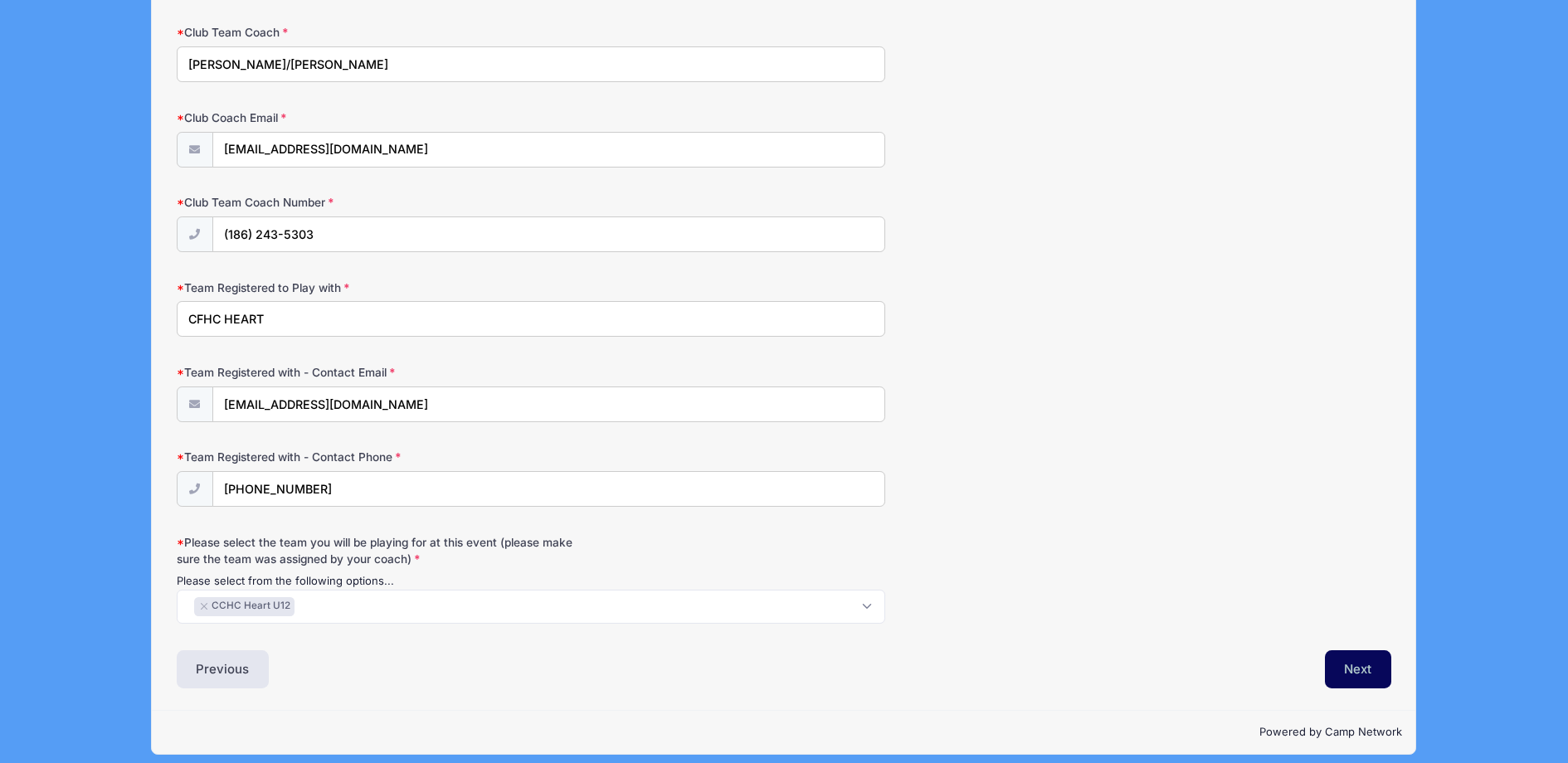
click at [1357, 658] on button "Next" at bounding box center [1358, 670] width 67 height 38
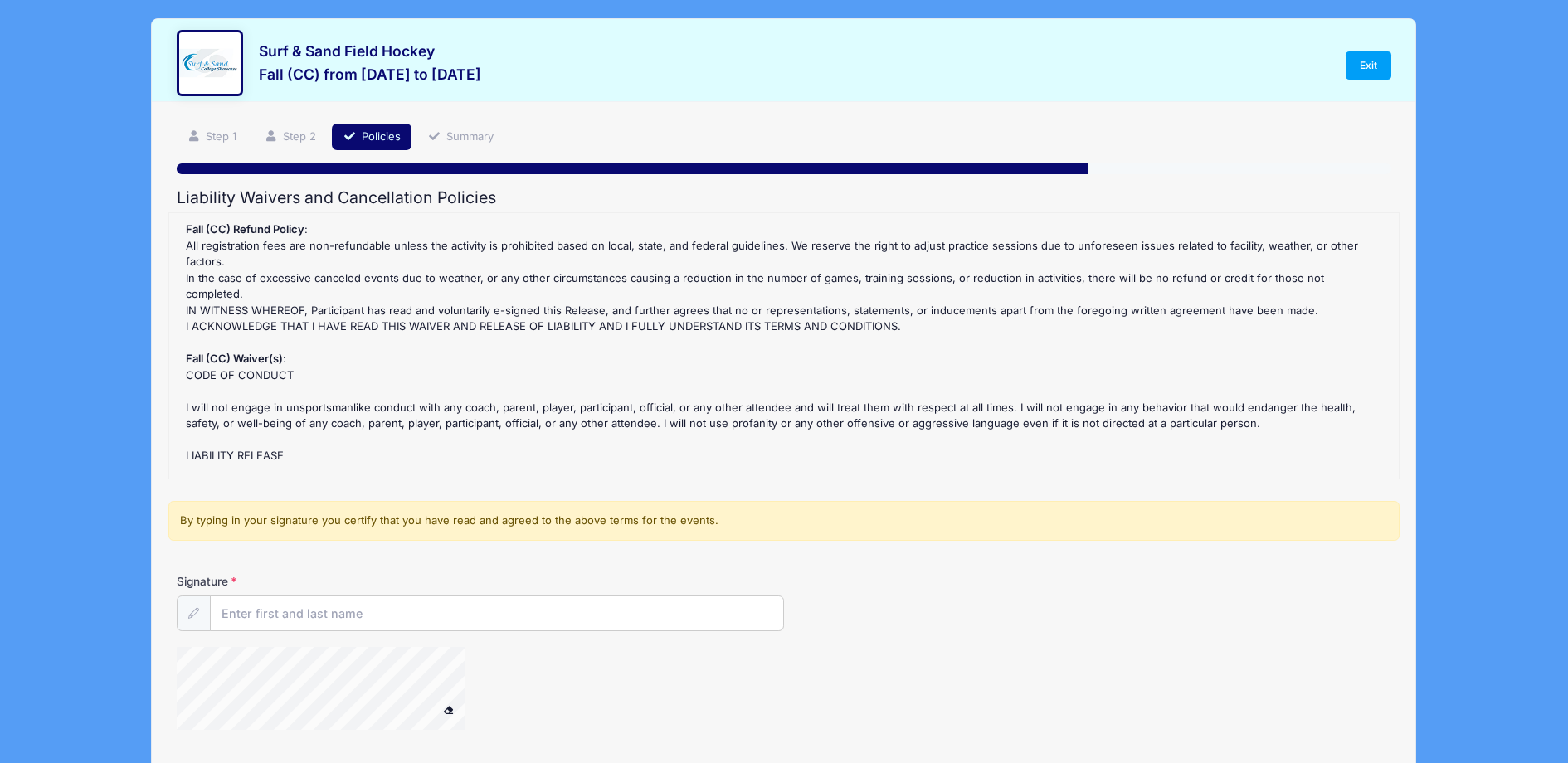
scroll to position [0, 0]
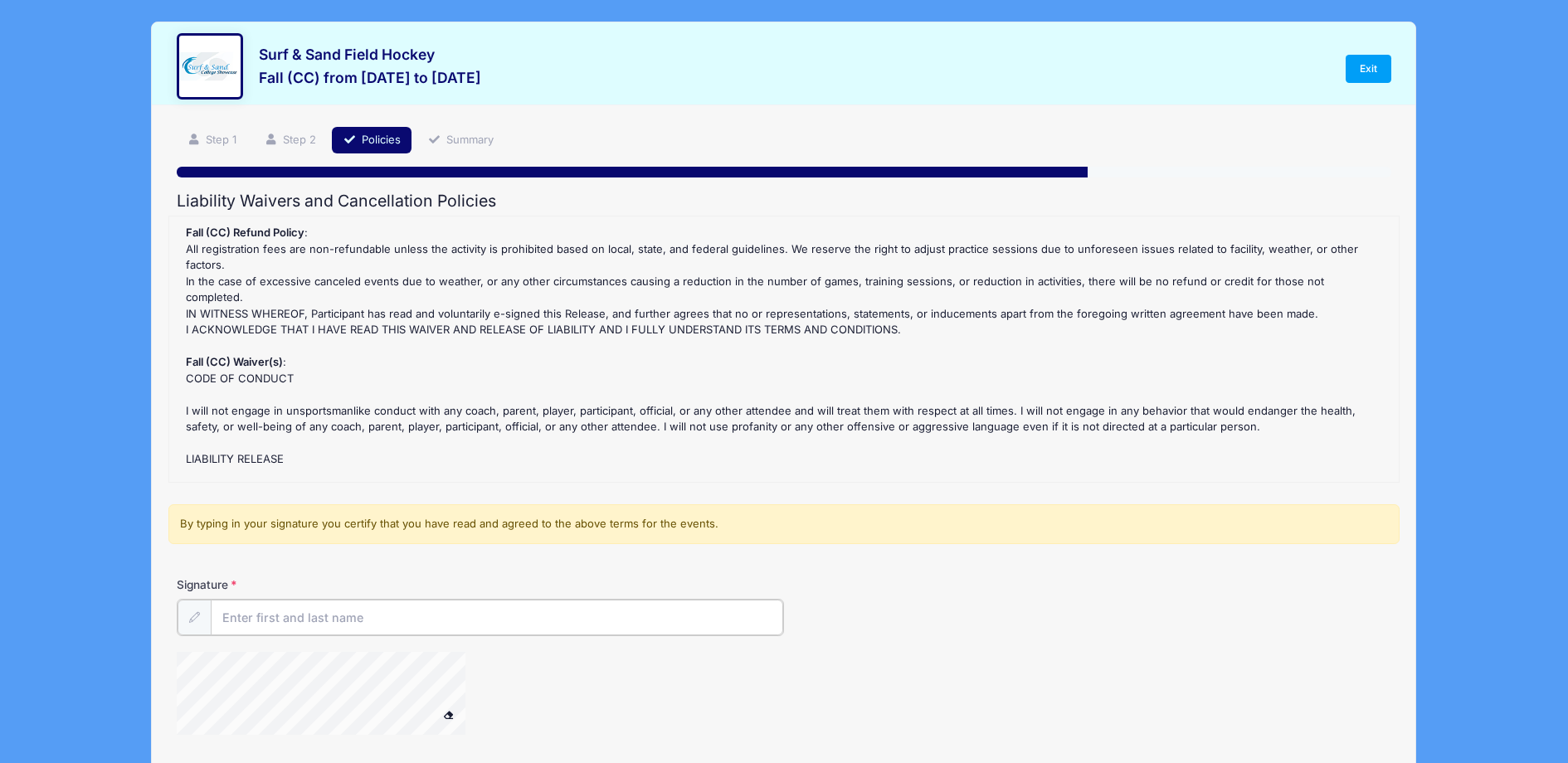
click at [238, 618] on input "Signature" at bounding box center [497, 618] width 572 height 36
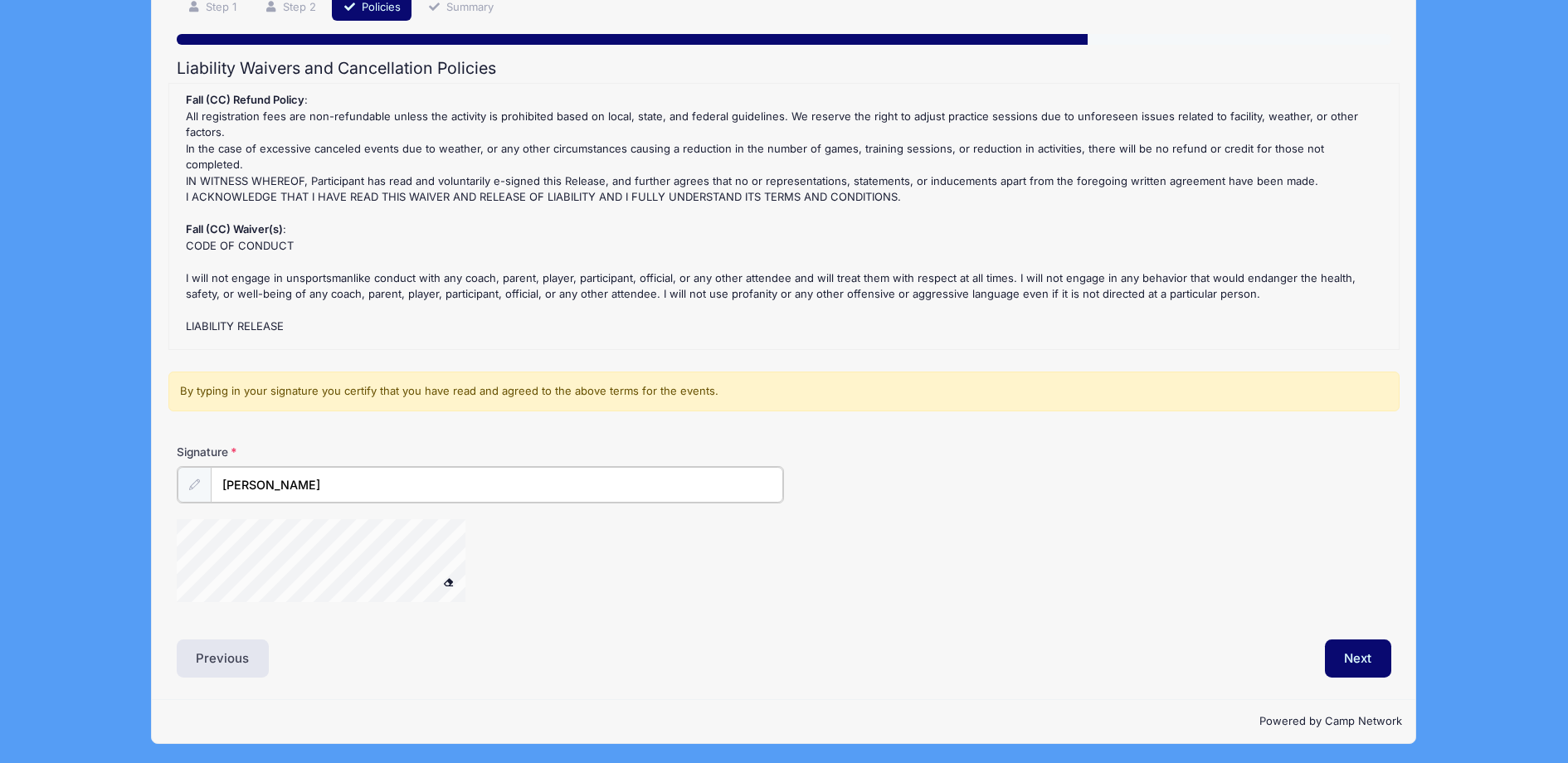
scroll to position [132, 0]
type input "Sarah King"
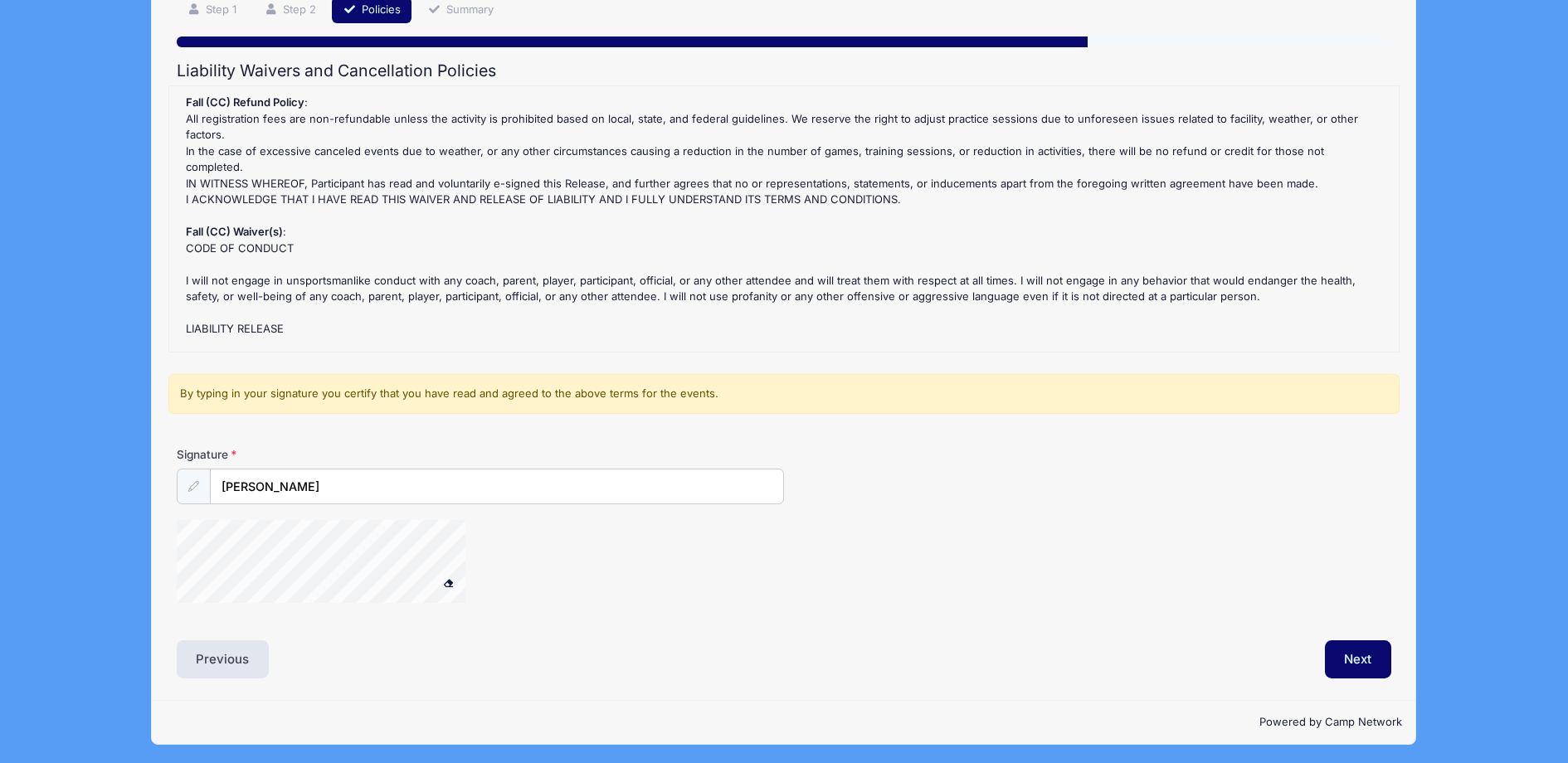
click at [1359, 655] on button "Next" at bounding box center [1358, 659] width 67 height 38
click at [451, 585] on div at bounding box center [342, 564] width 332 height 88
click at [1375, 655] on button "Next" at bounding box center [1358, 659] width 67 height 38
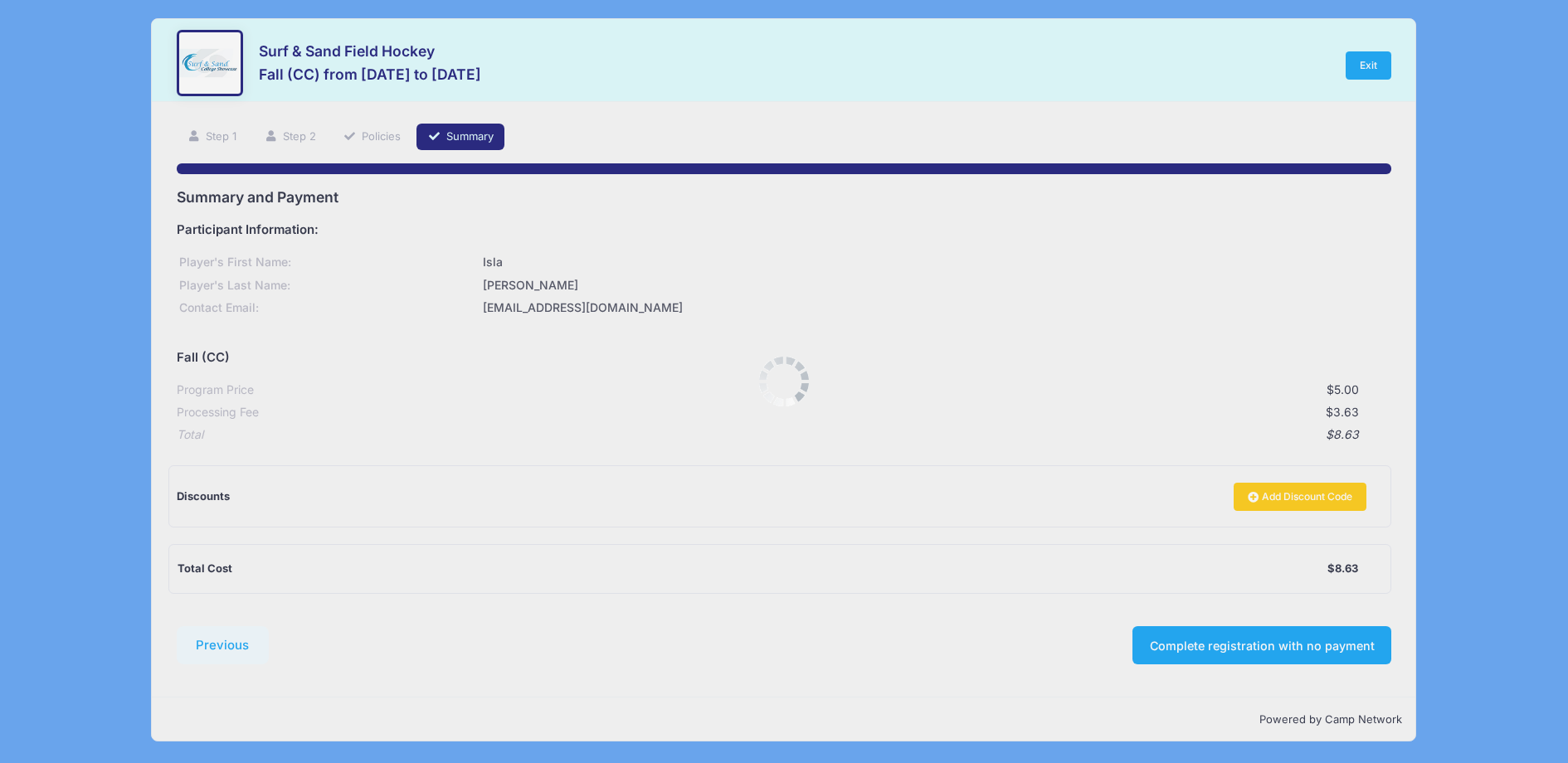
scroll to position [0, 0]
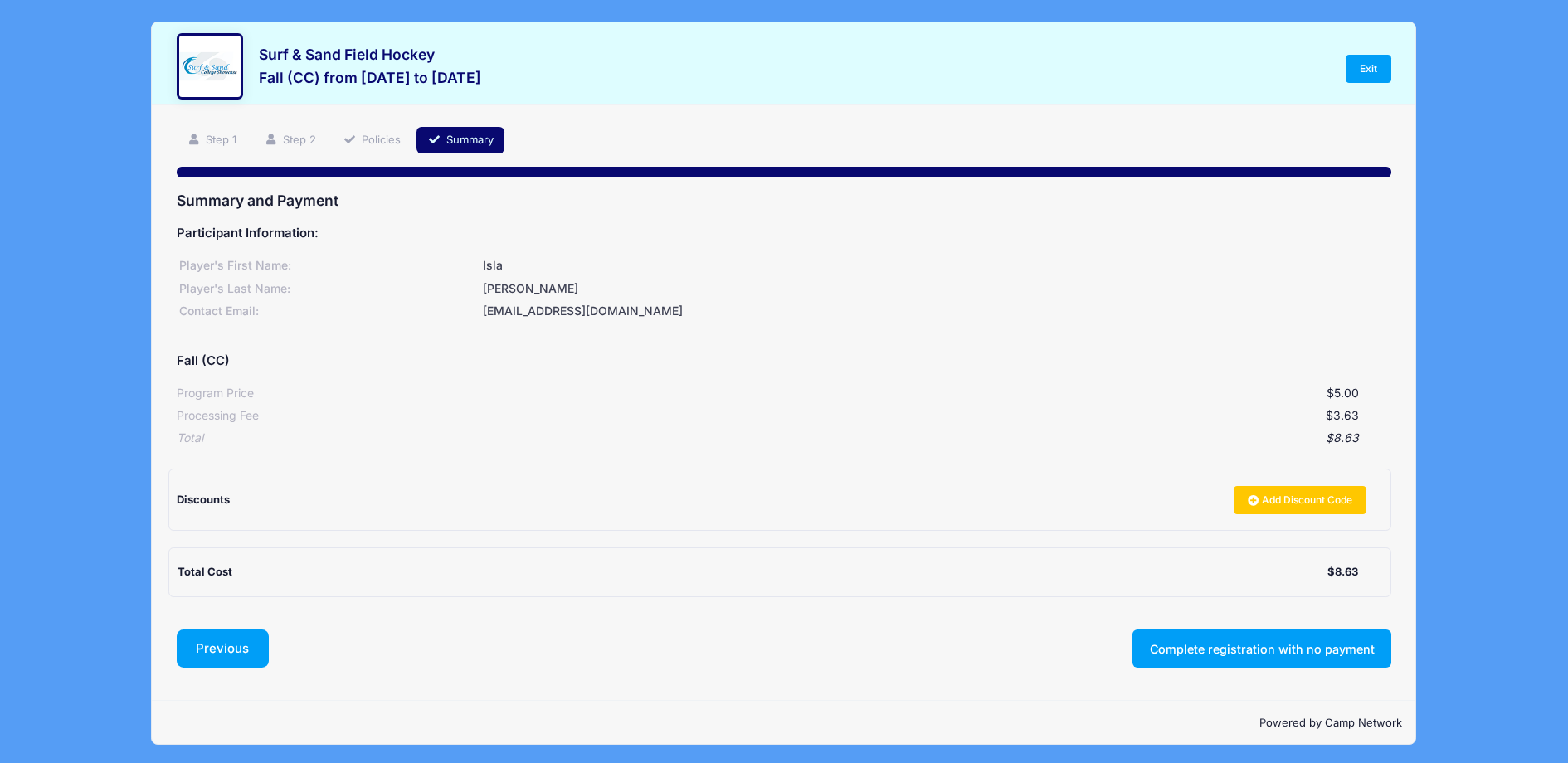
click at [231, 641] on button "Previous" at bounding box center [223, 649] width 93 height 38
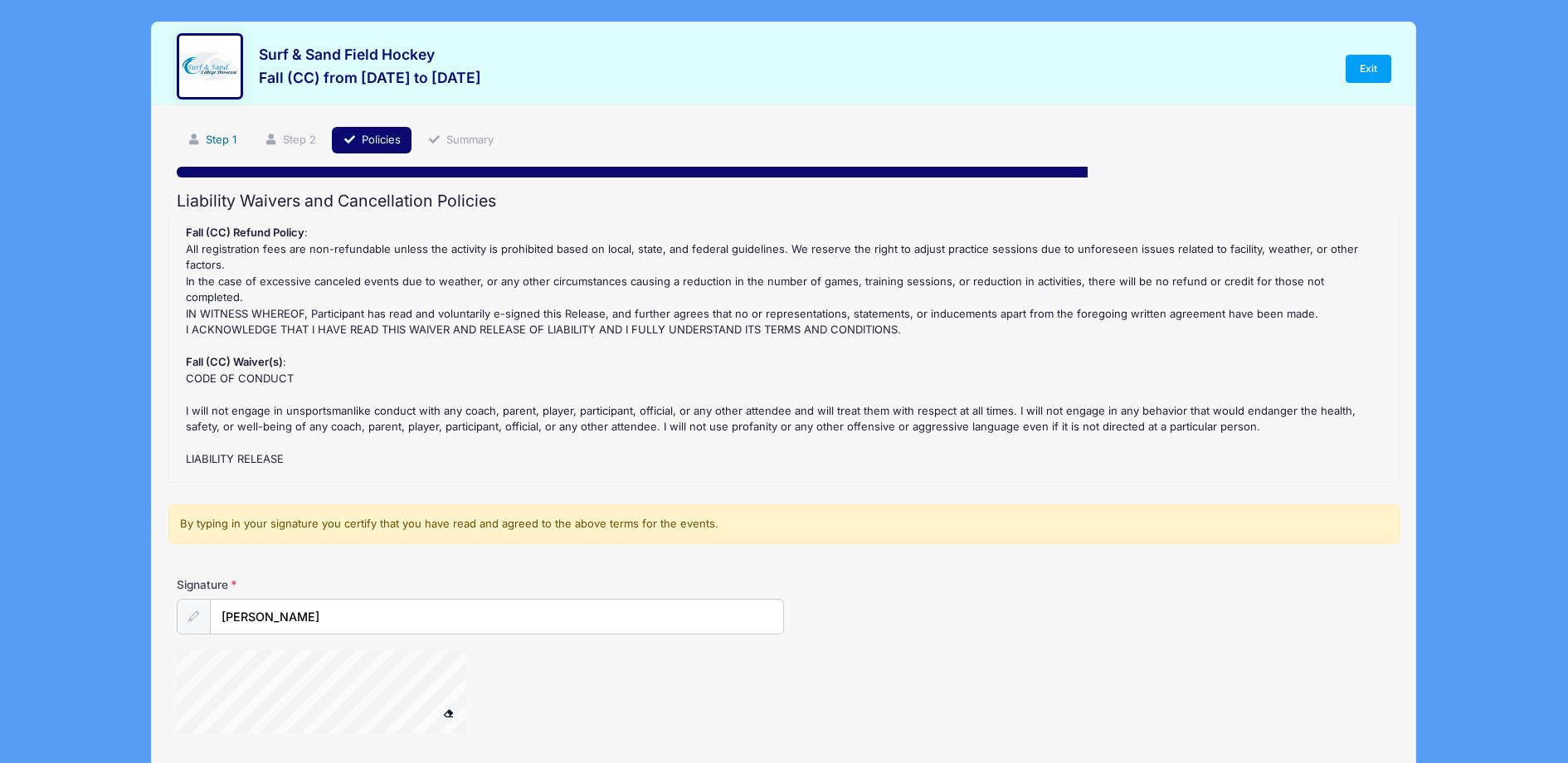
click at [216, 136] on link "Step 1" at bounding box center [213, 140] width 71 height 27
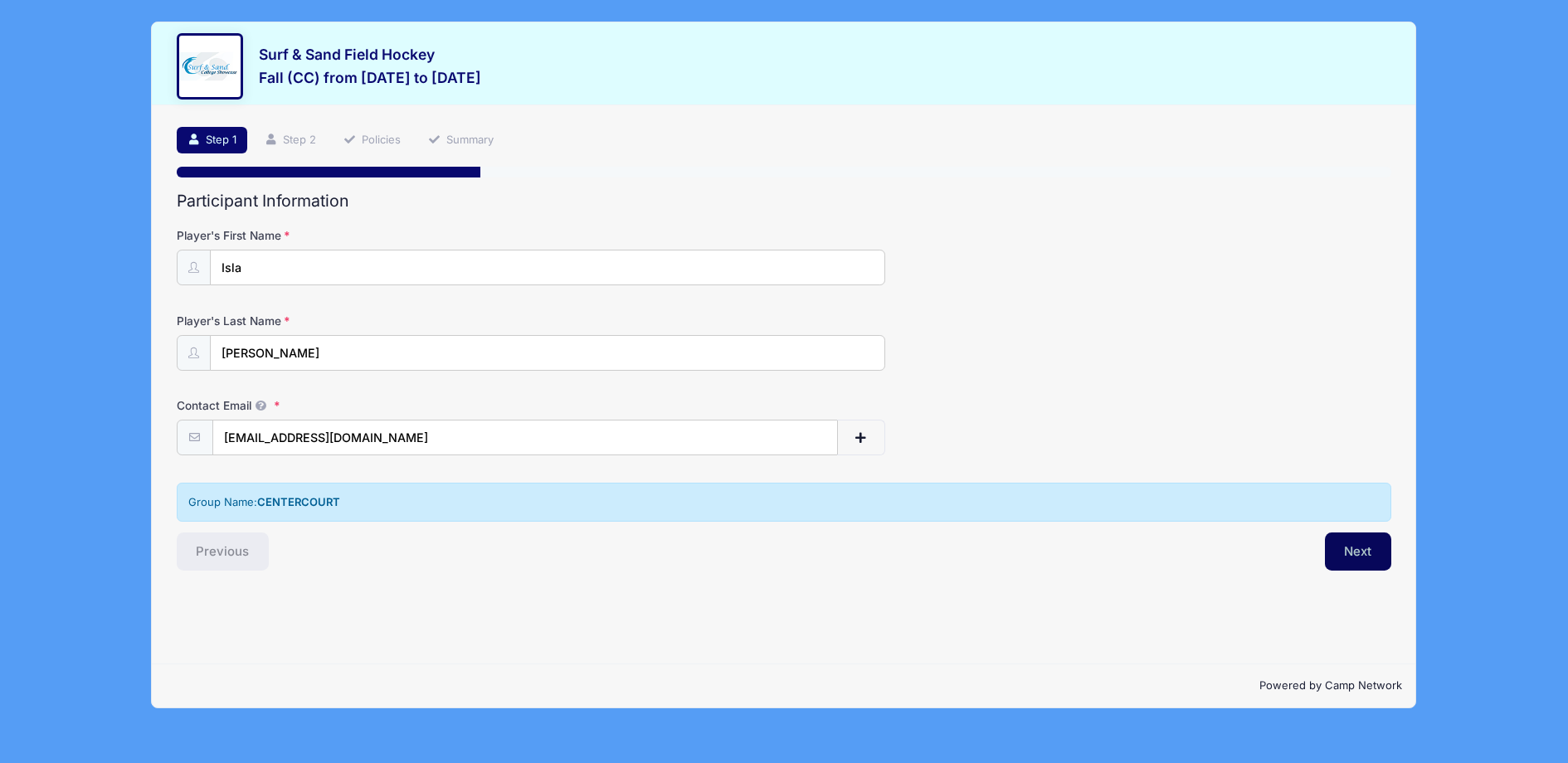
click at [1360, 550] on button "Next" at bounding box center [1358, 551] width 67 height 38
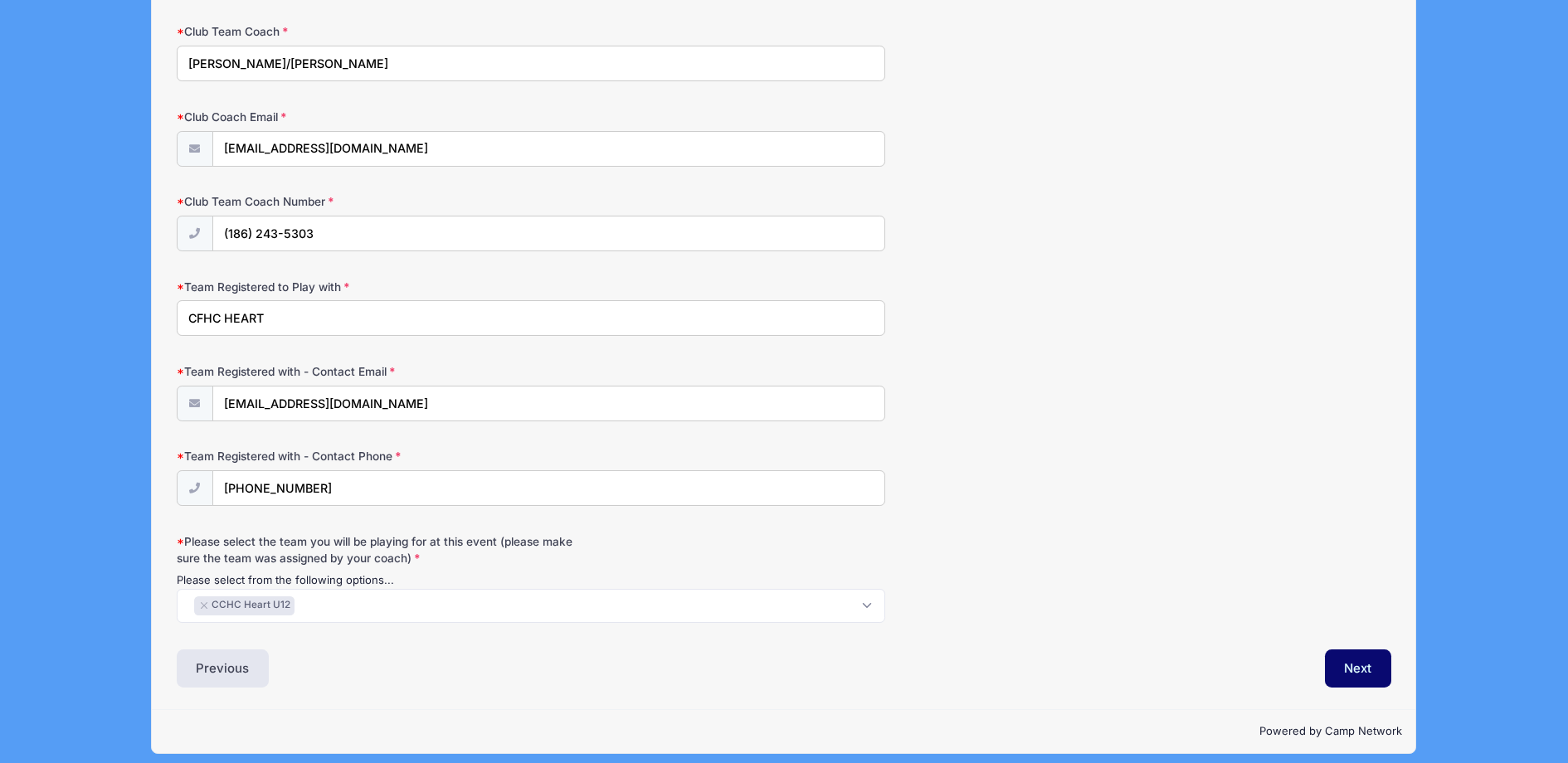
scroll to position [1703, 0]
drag, startPoint x: 227, startPoint y: 308, endPoint x: 267, endPoint y: 291, distance: 43.5
click at [291, 308] on input "CFHC HEART" at bounding box center [531, 319] width 708 height 36
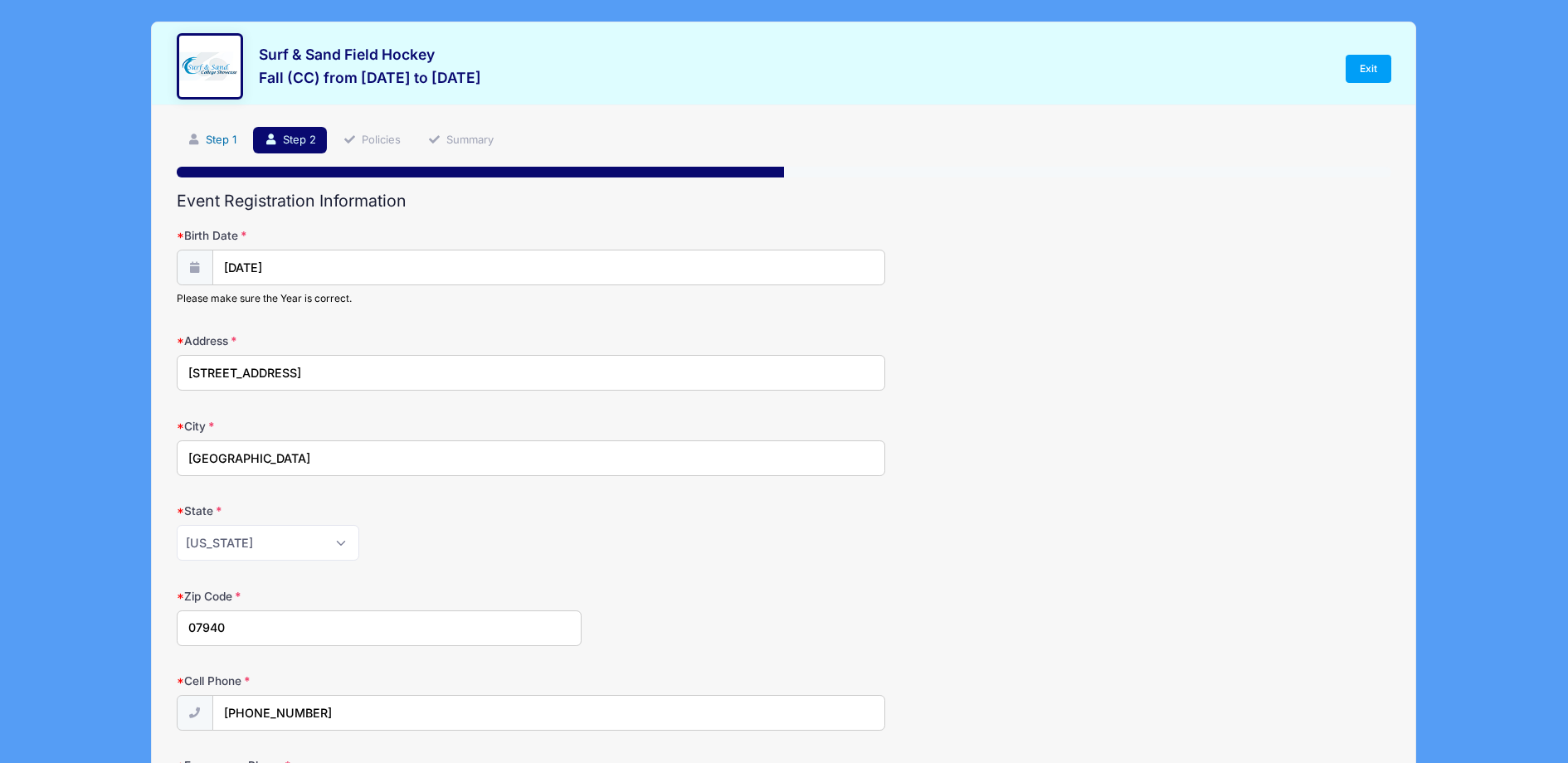
type input "CFHC"
click at [213, 138] on link "Step 1" at bounding box center [213, 140] width 71 height 27
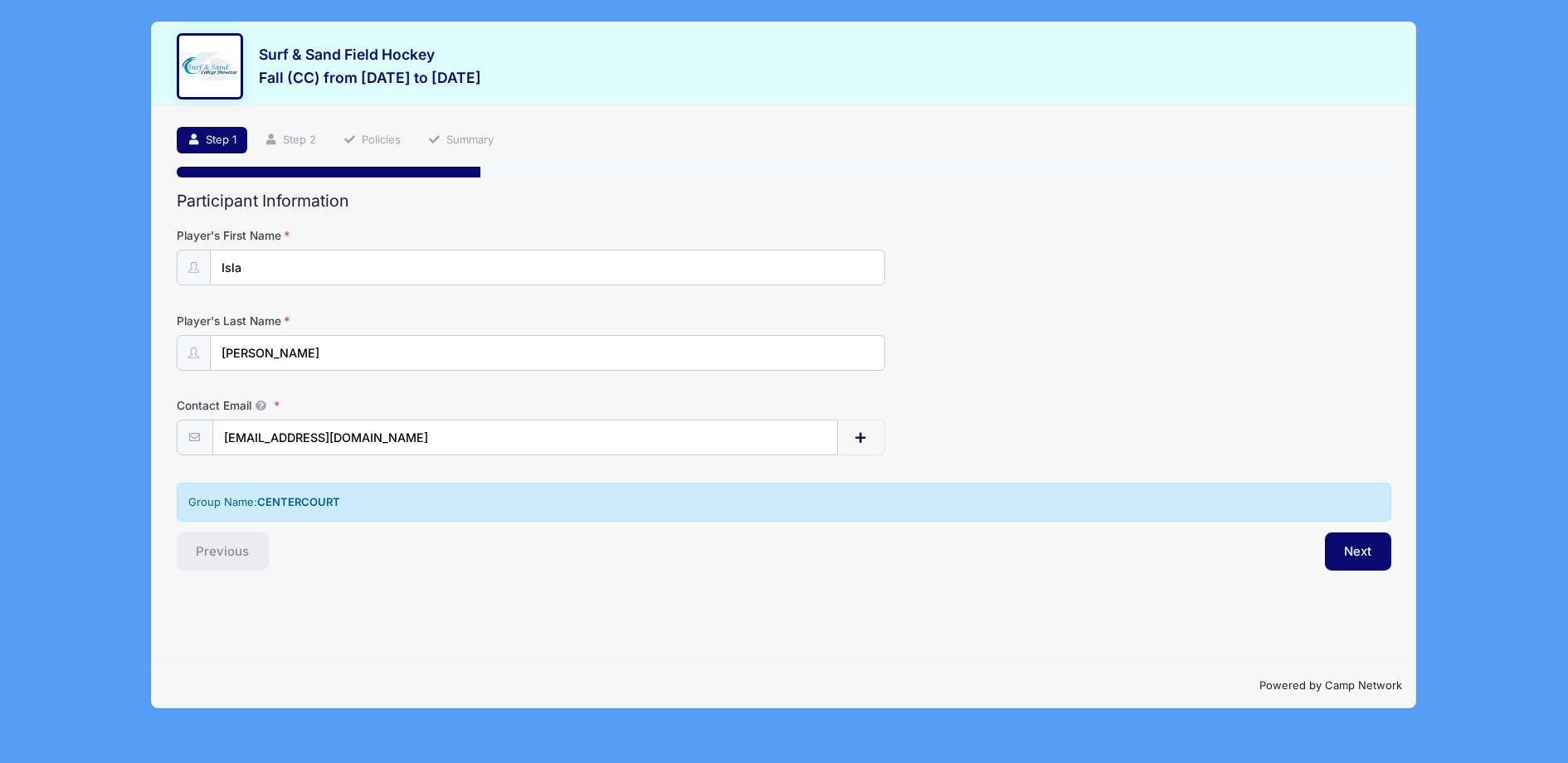
click at [474, 135] on link "Summary" at bounding box center [460, 140] width 88 height 27
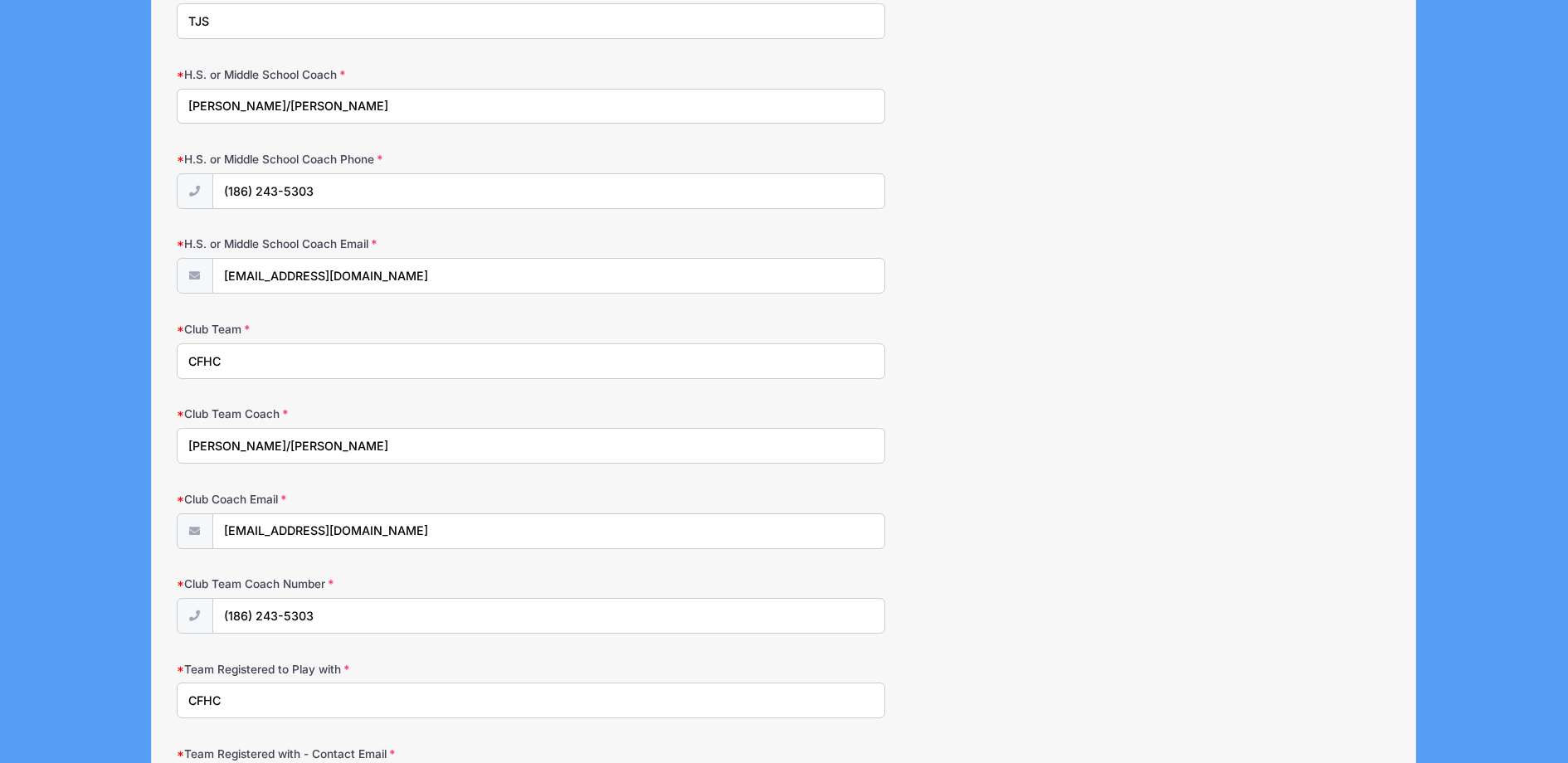
scroll to position [1324, 0]
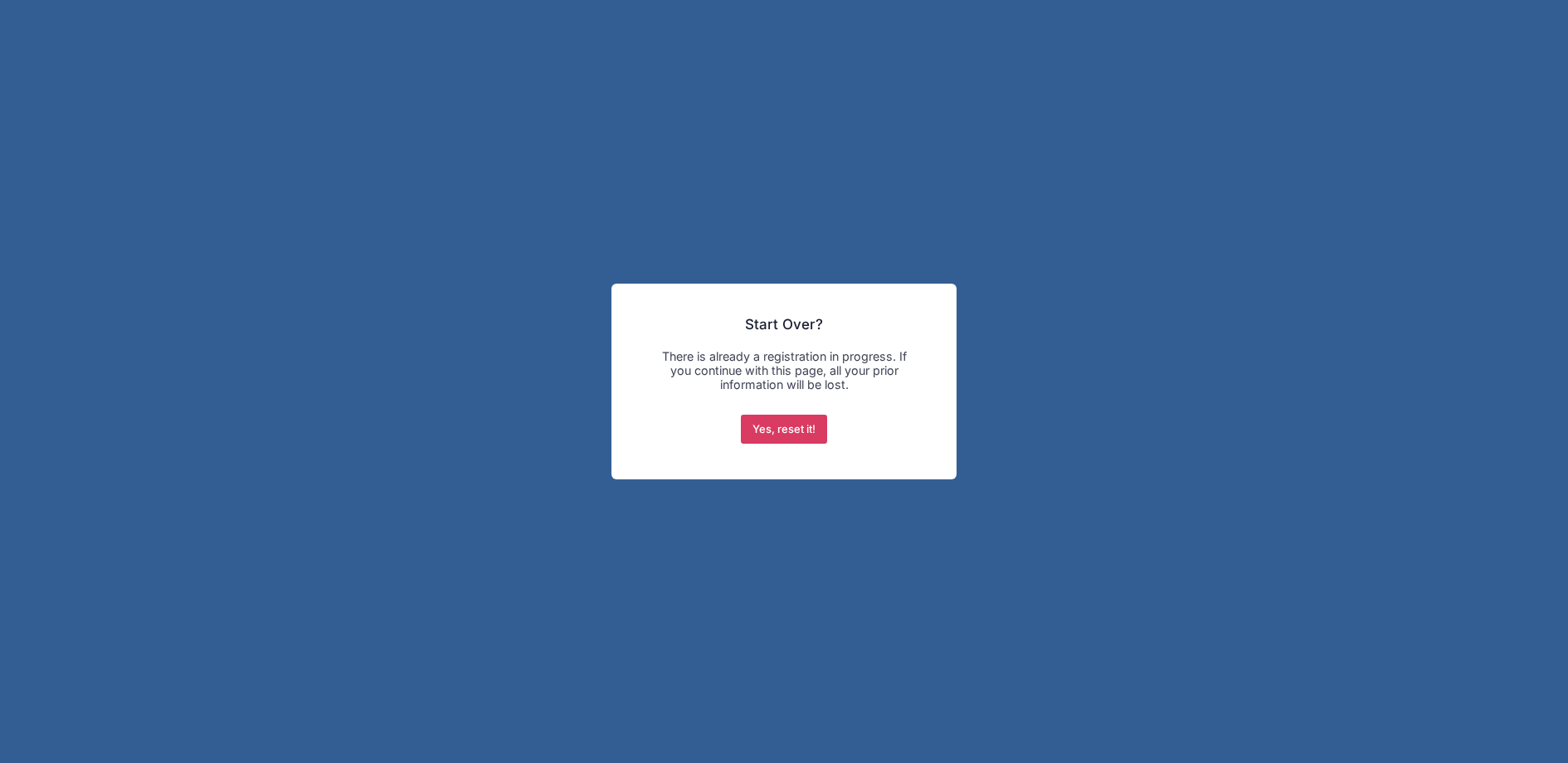
click at [769, 427] on button "Yes, reset it!" at bounding box center [785, 429] width 87 height 30
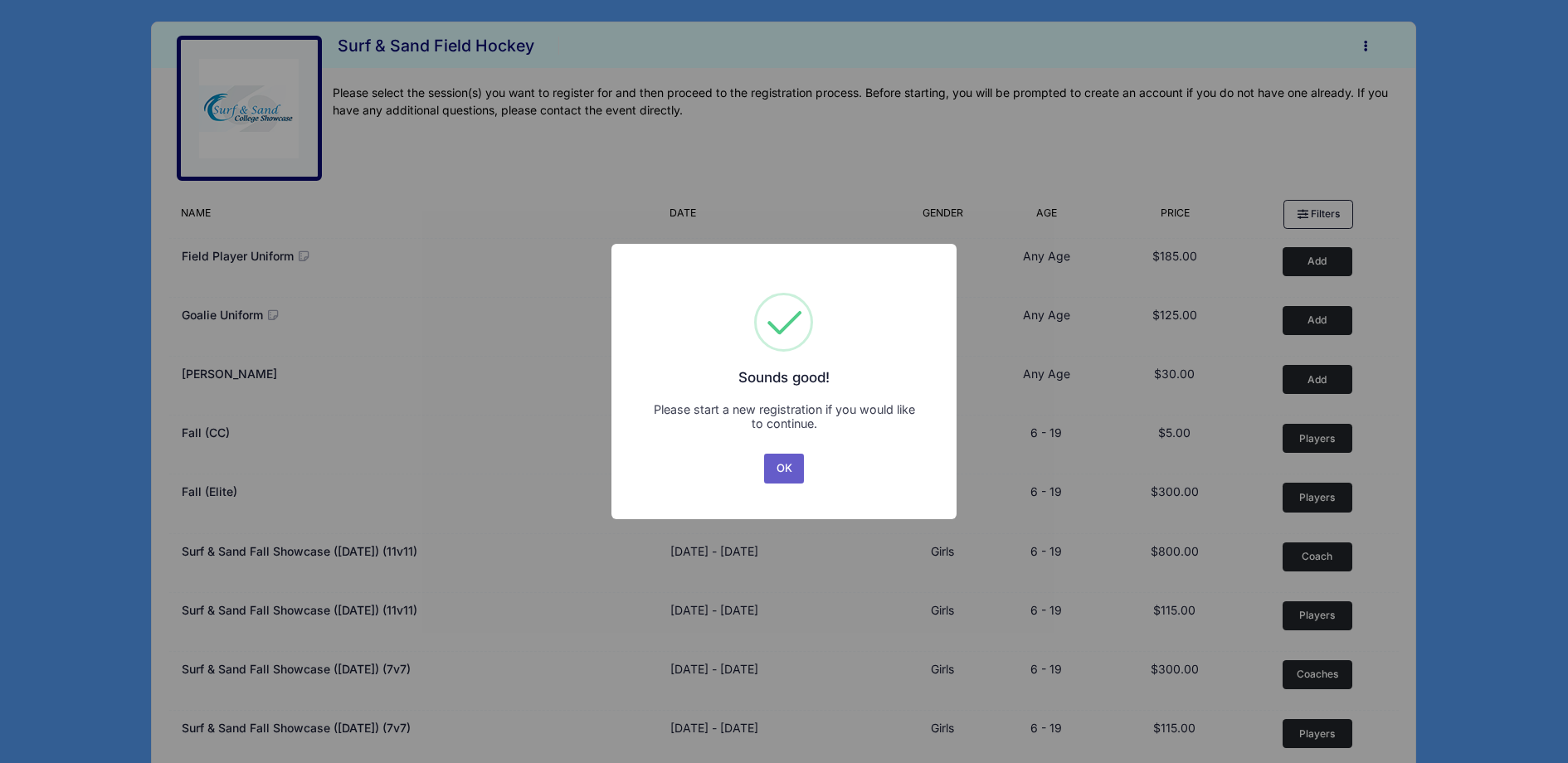
click at [781, 463] on button "OK" at bounding box center [784, 469] width 40 height 30
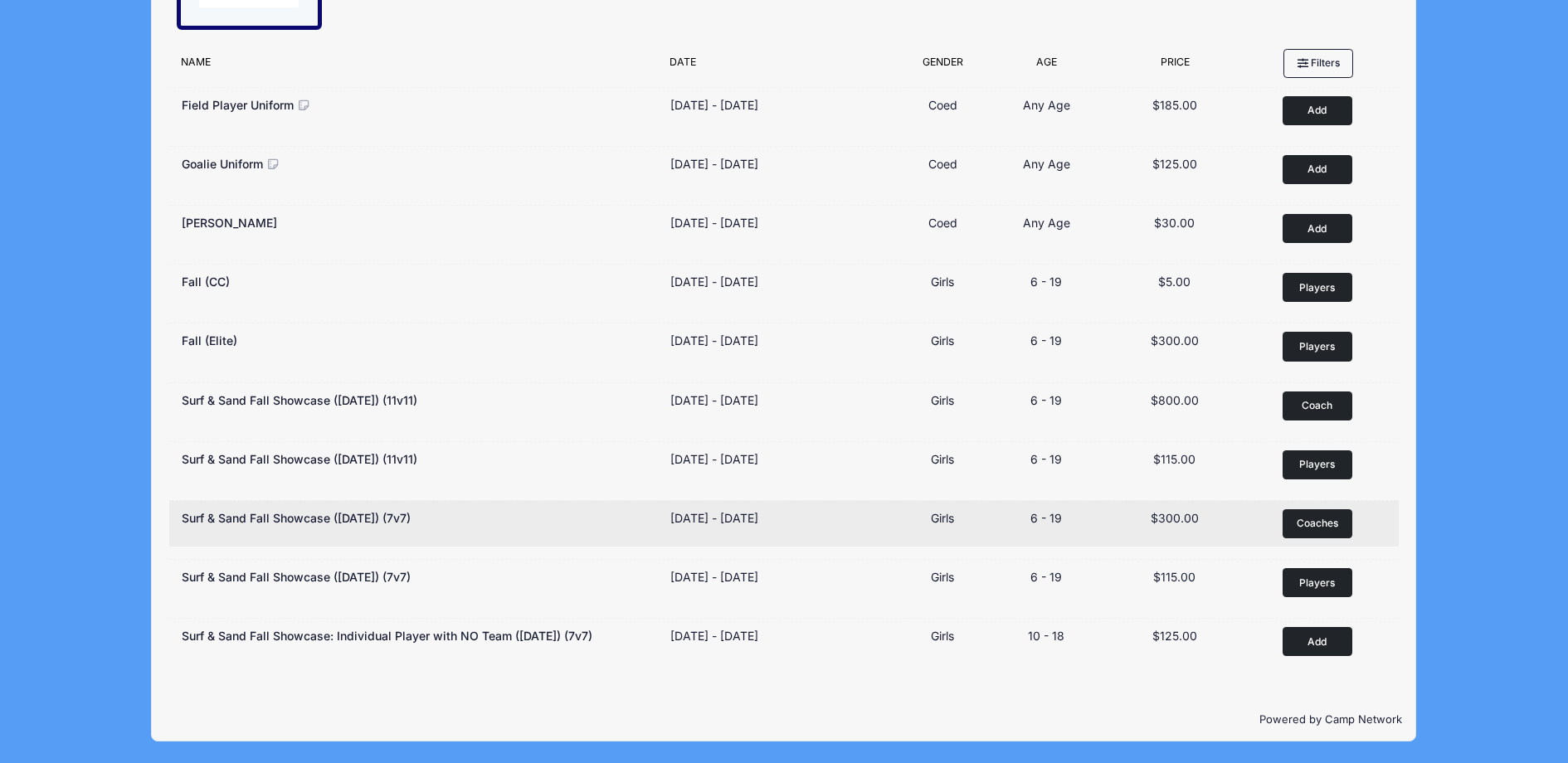
scroll to position [151, 0]
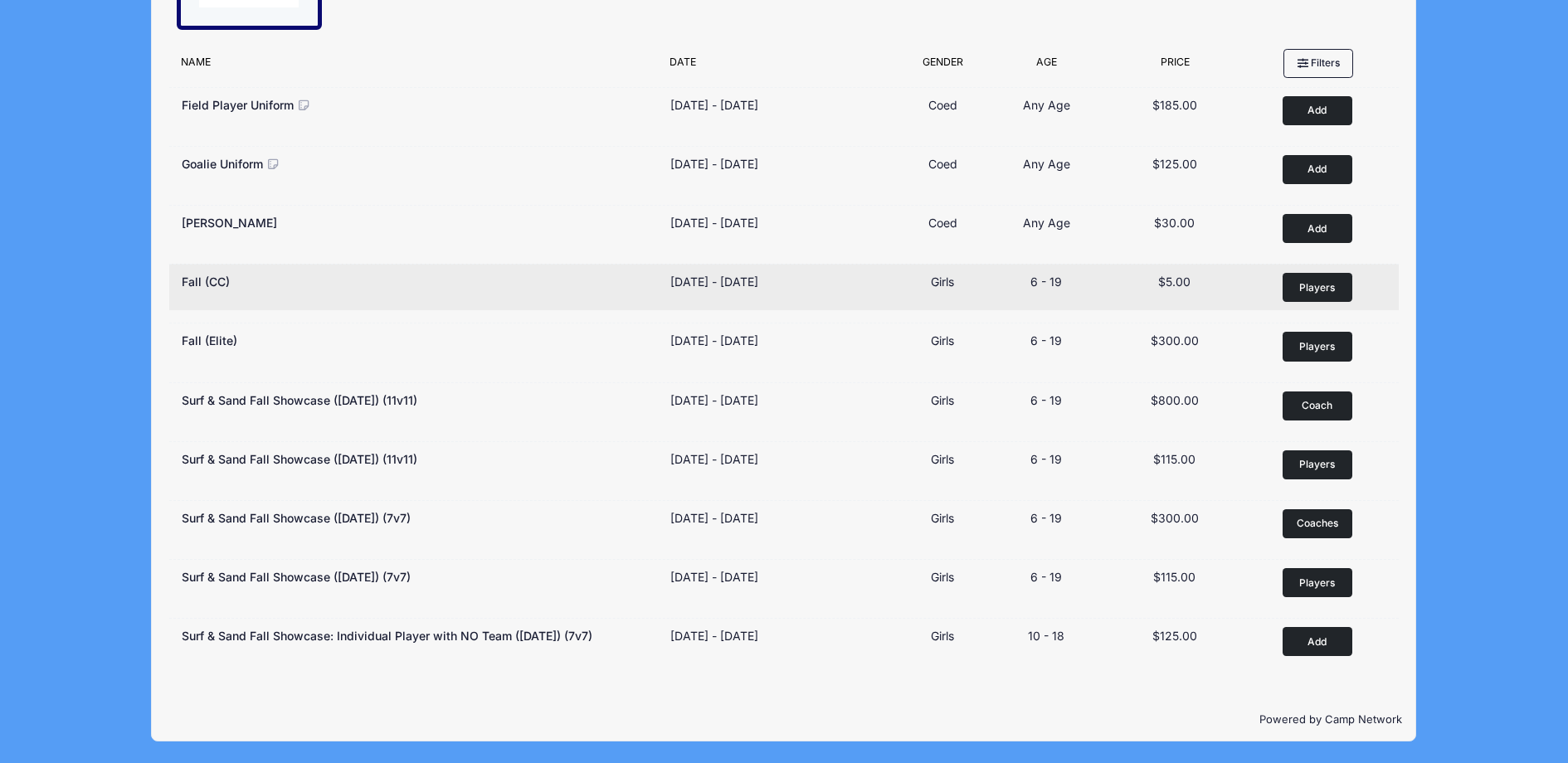
click at [1338, 287] on button "Players Remove" at bounding box center [1318, 287] width 70 height 29
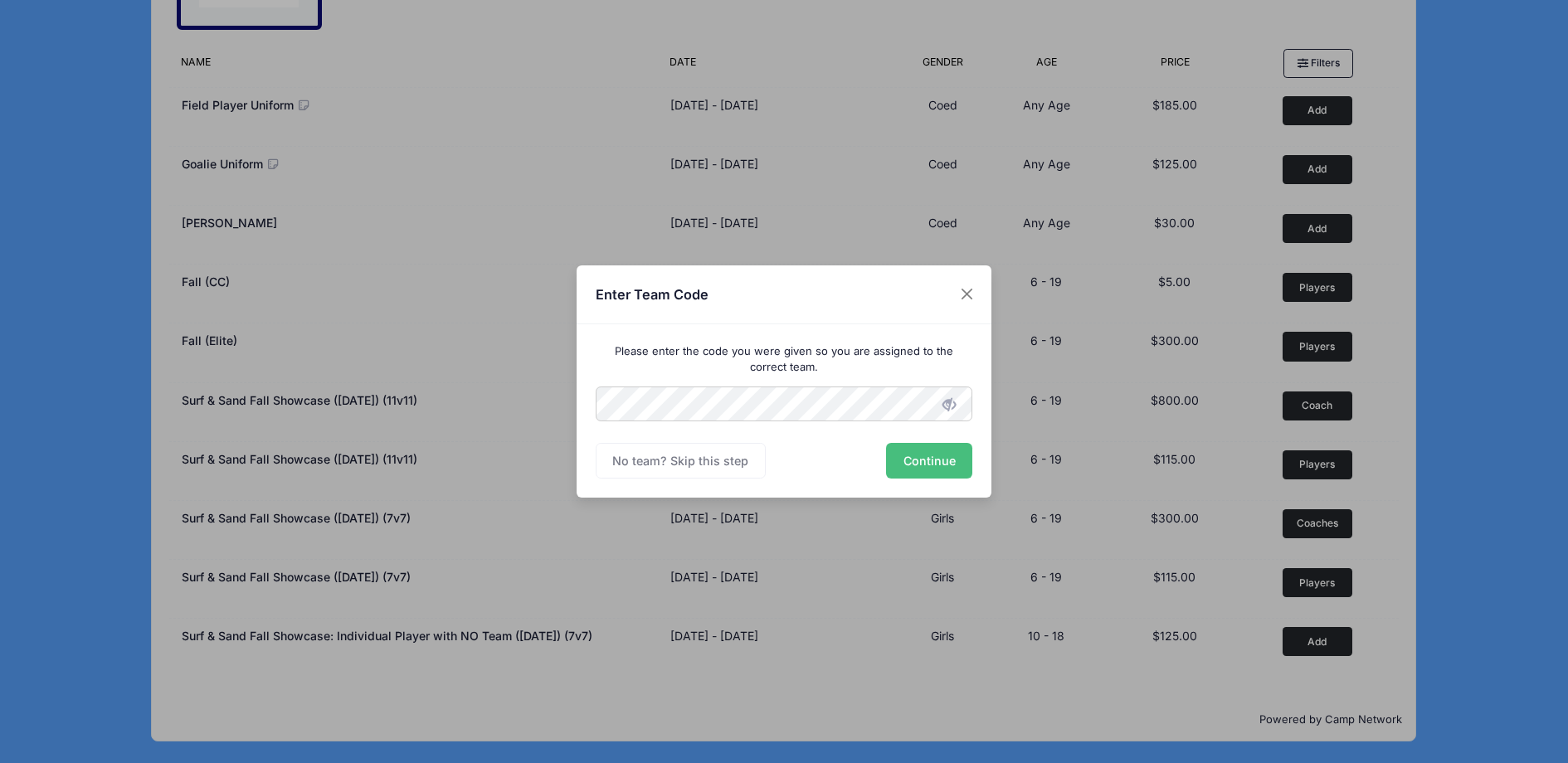
click at [945, 458] on button "Continue" at bounding box center [929, 461] width 86 height 36
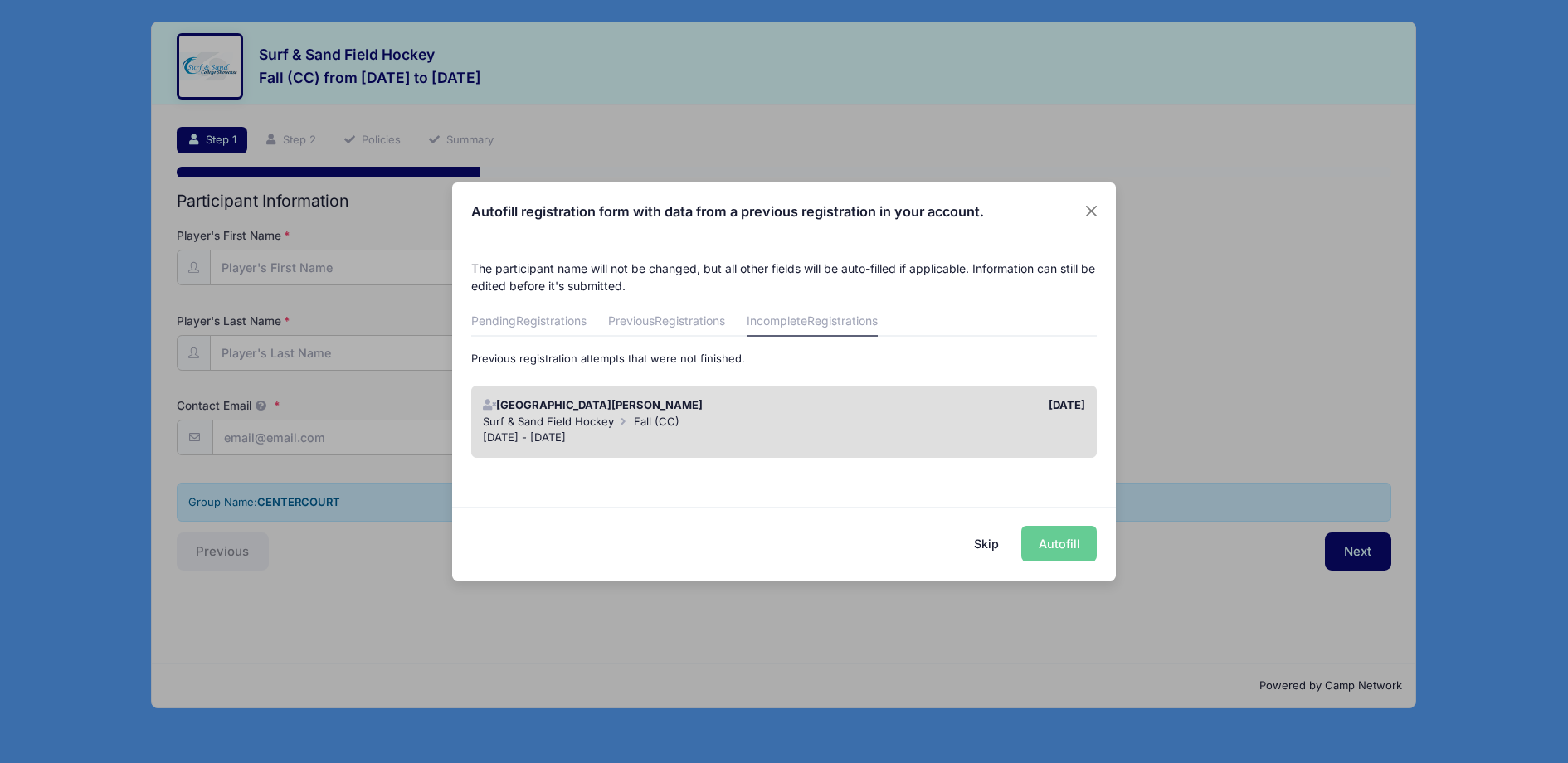
click at [570, 415] on span "Surf & Sand Field Hockey" at bounding box center [548, 421] width 131 height 13
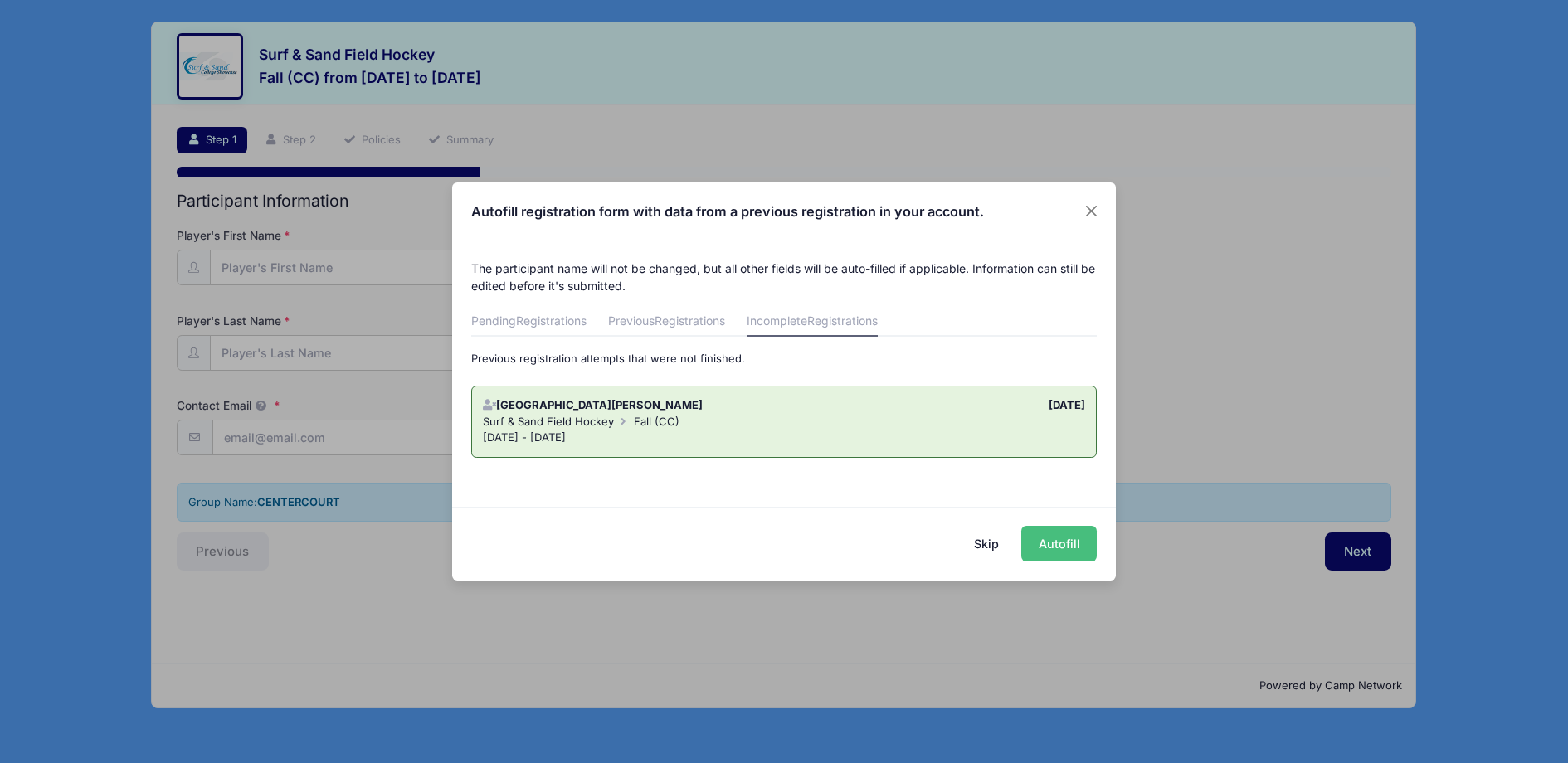
click at [1057, 544] on button "Autofill" at bounding box center [1059, 544] width 76 height 36
type input "[EMAIL_ADDRESS][DOMAIN_NAME]"
